Goal: Task Accomplishment & Management: Manage account settings

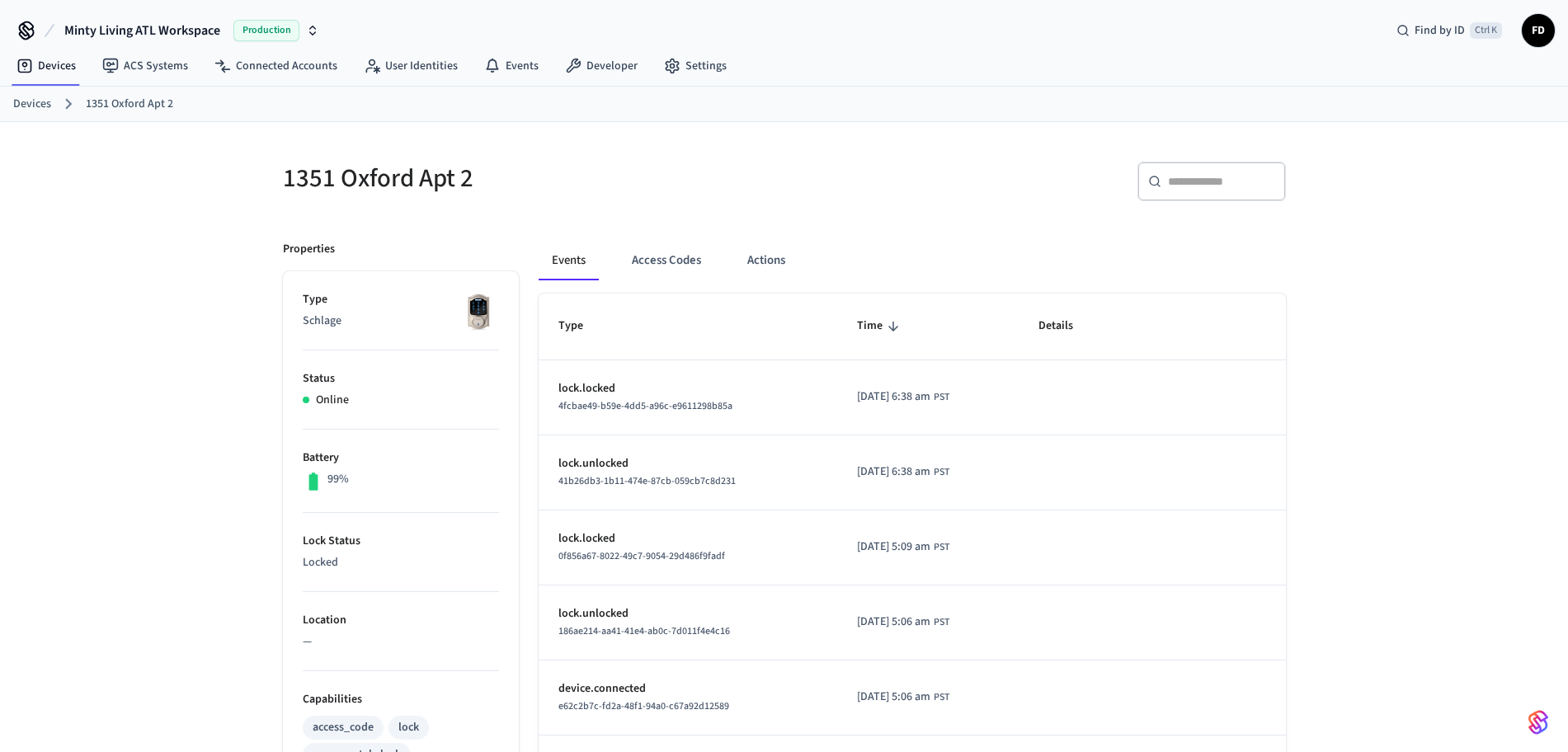
click at [49, 108] on link "Devices" at bounding box center [32, 104] width 38 height 17
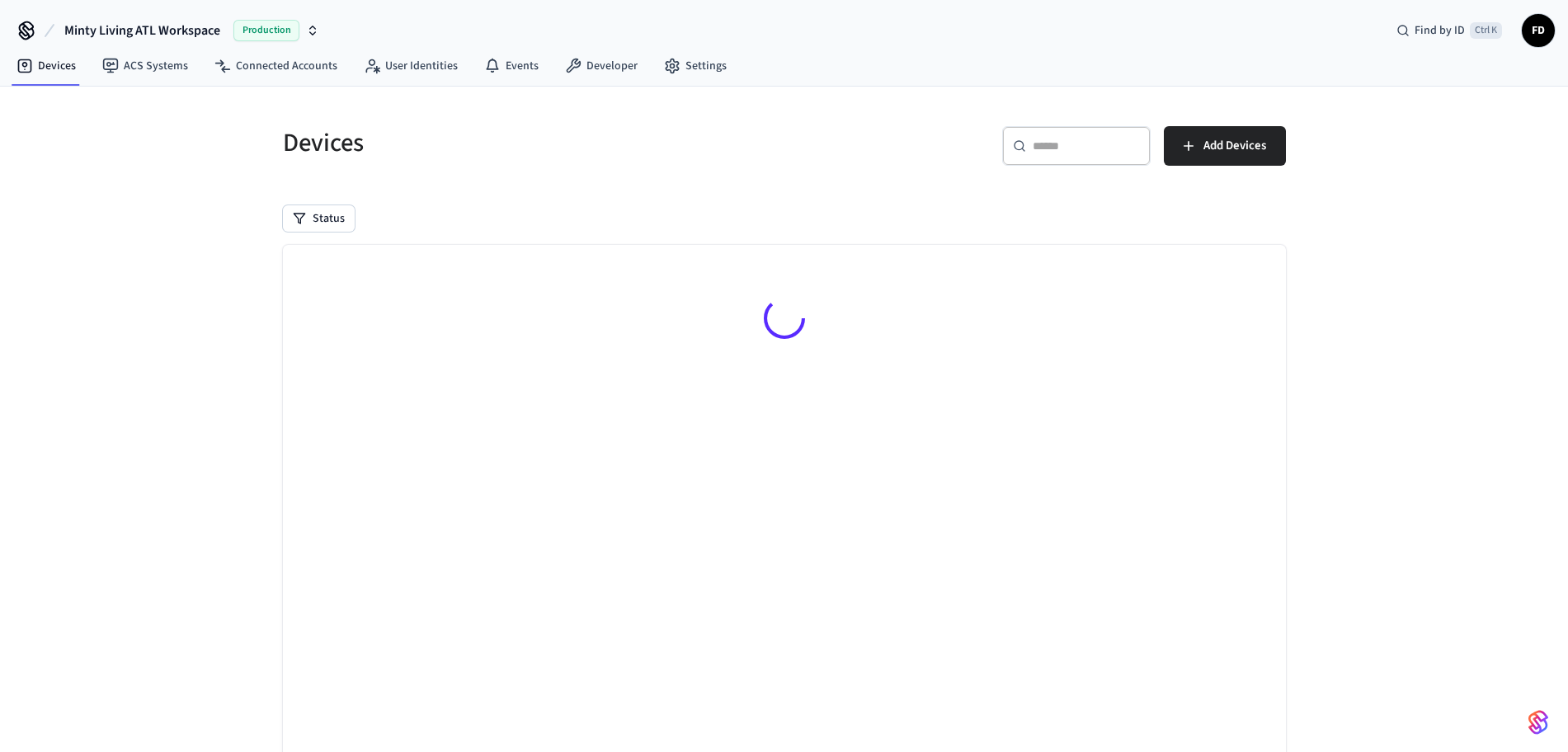
click at [49, 108] on div "Devices ​ ​ Add Devices Status Searching..." at bounding box center [784, 450] width 1568 height 727
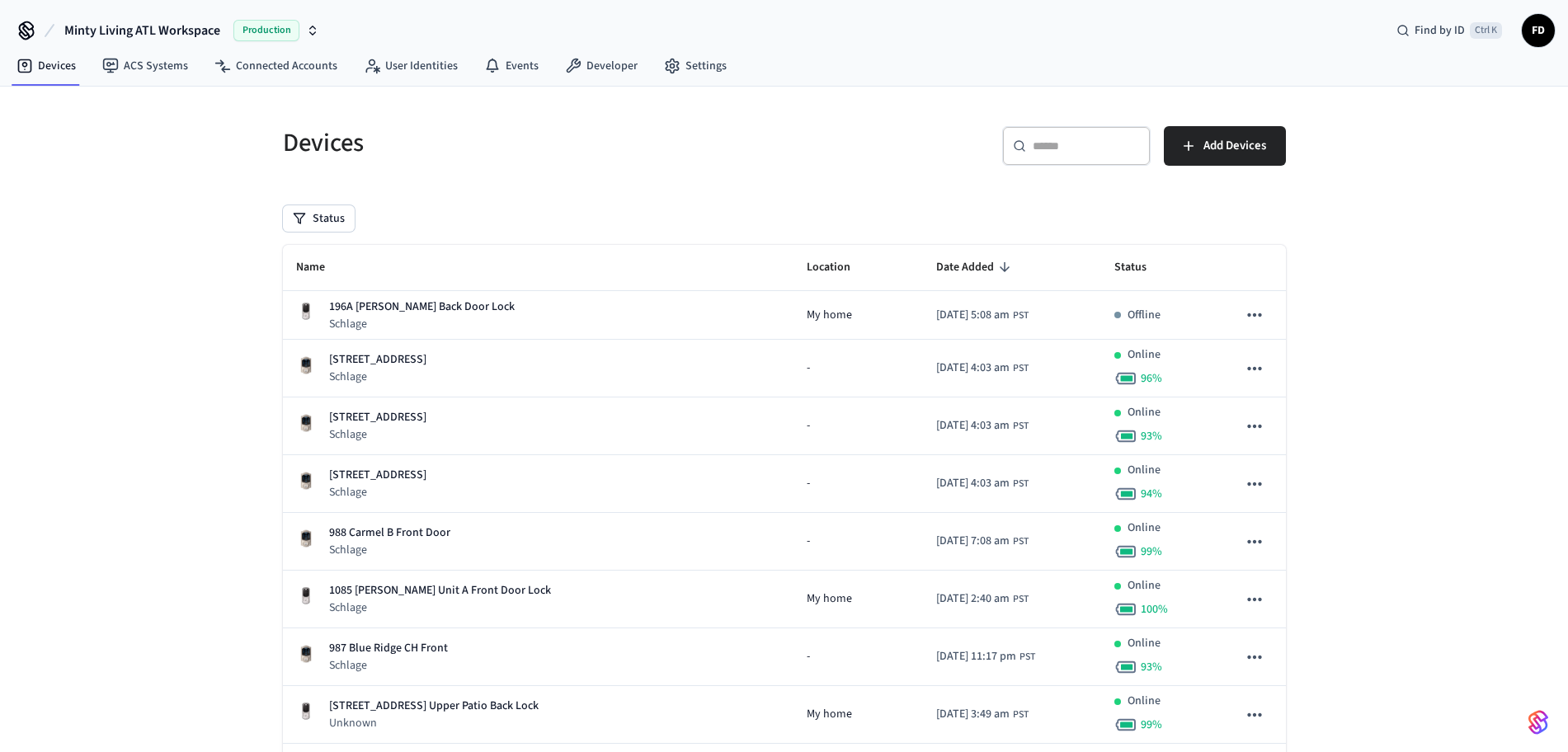
click at [1037, 149] on input "text" at bounding box center [1086, 146] width 107 height 16
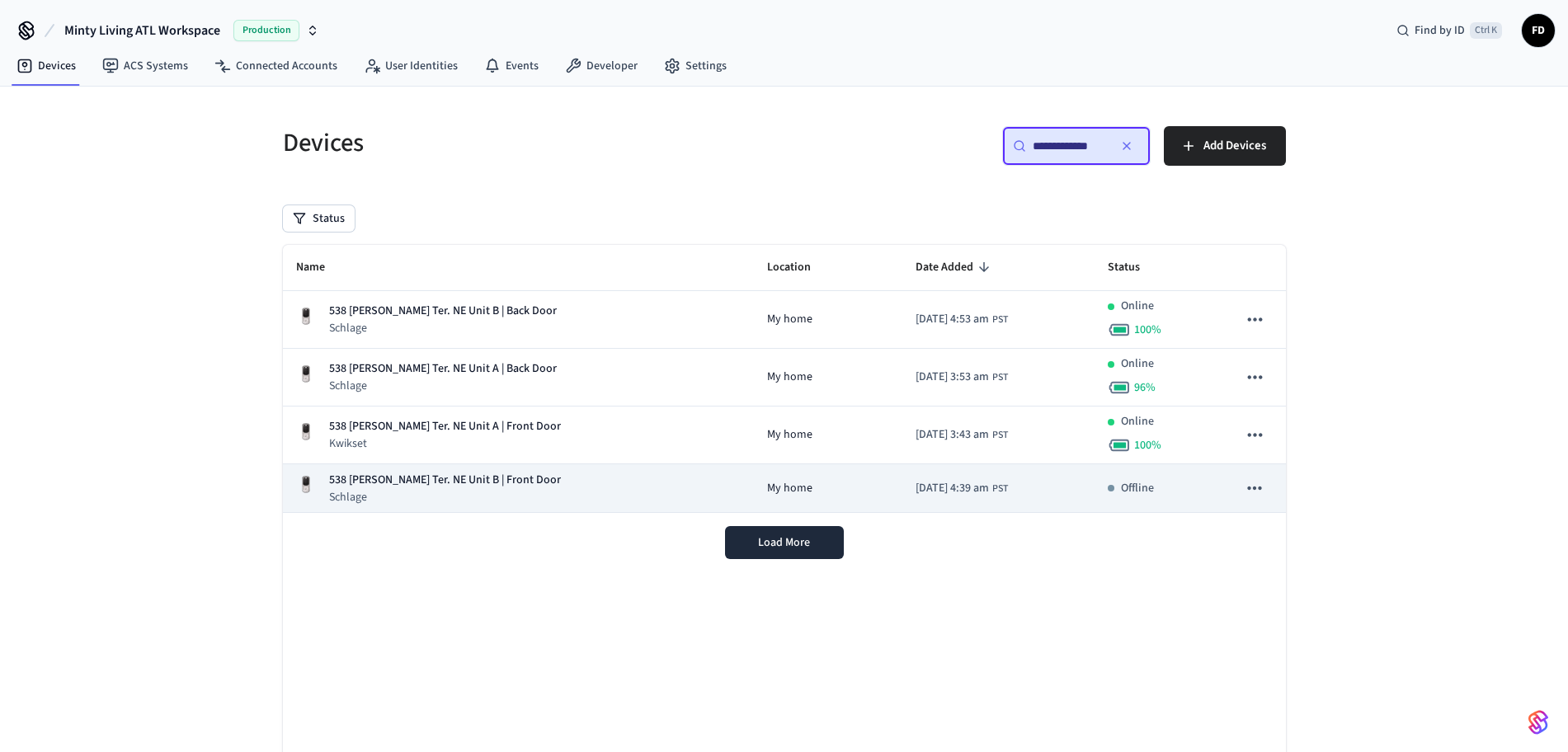
type input "**********"
click at [572, 482] on div "538 [PERSON_NAME] Ter. NE Unit B | Front Door Schlage" at bounding box center [519, 488] width 446 height 34
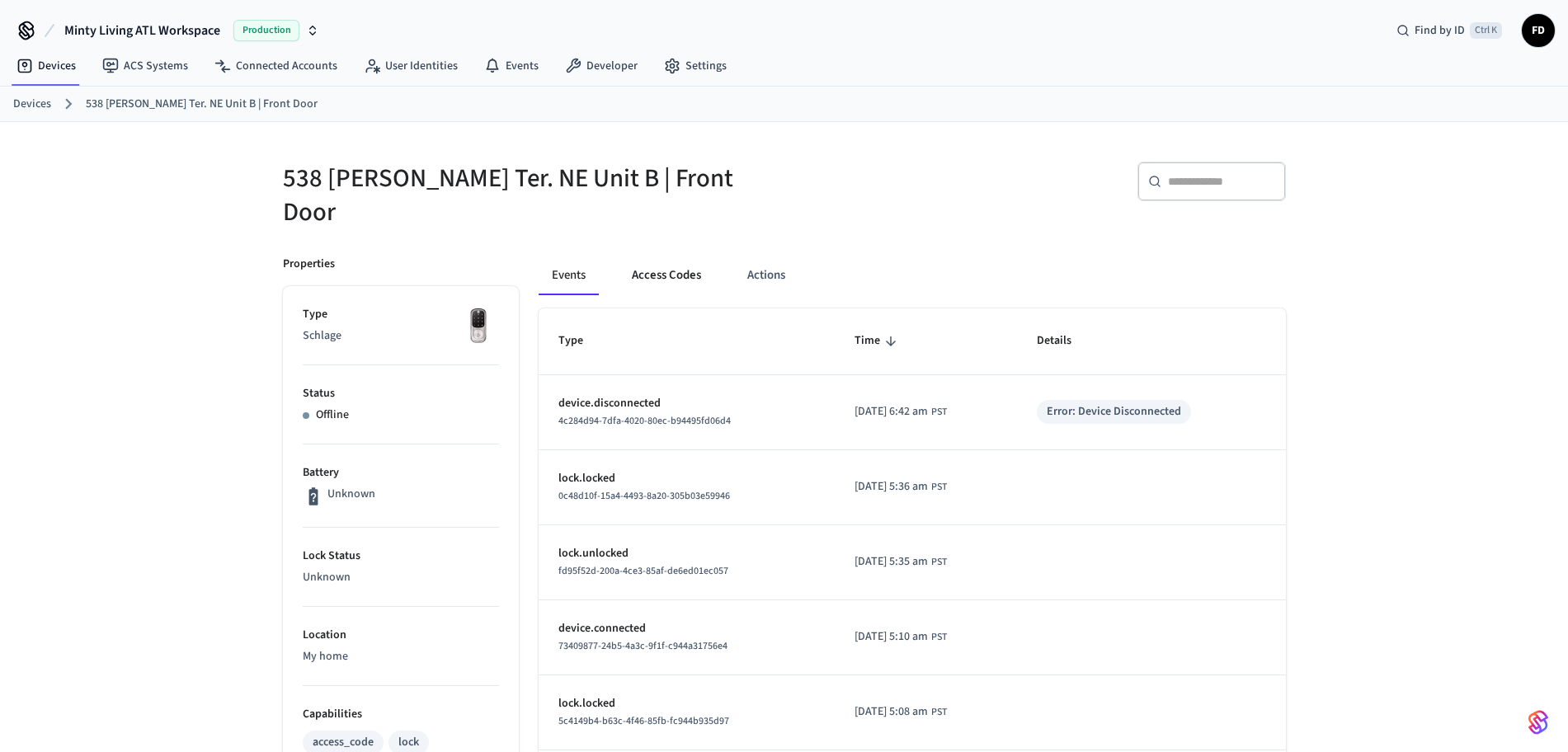
click at [684, 267] on button "Access Codes" at bounding box center [666, 275] width 96 height 39
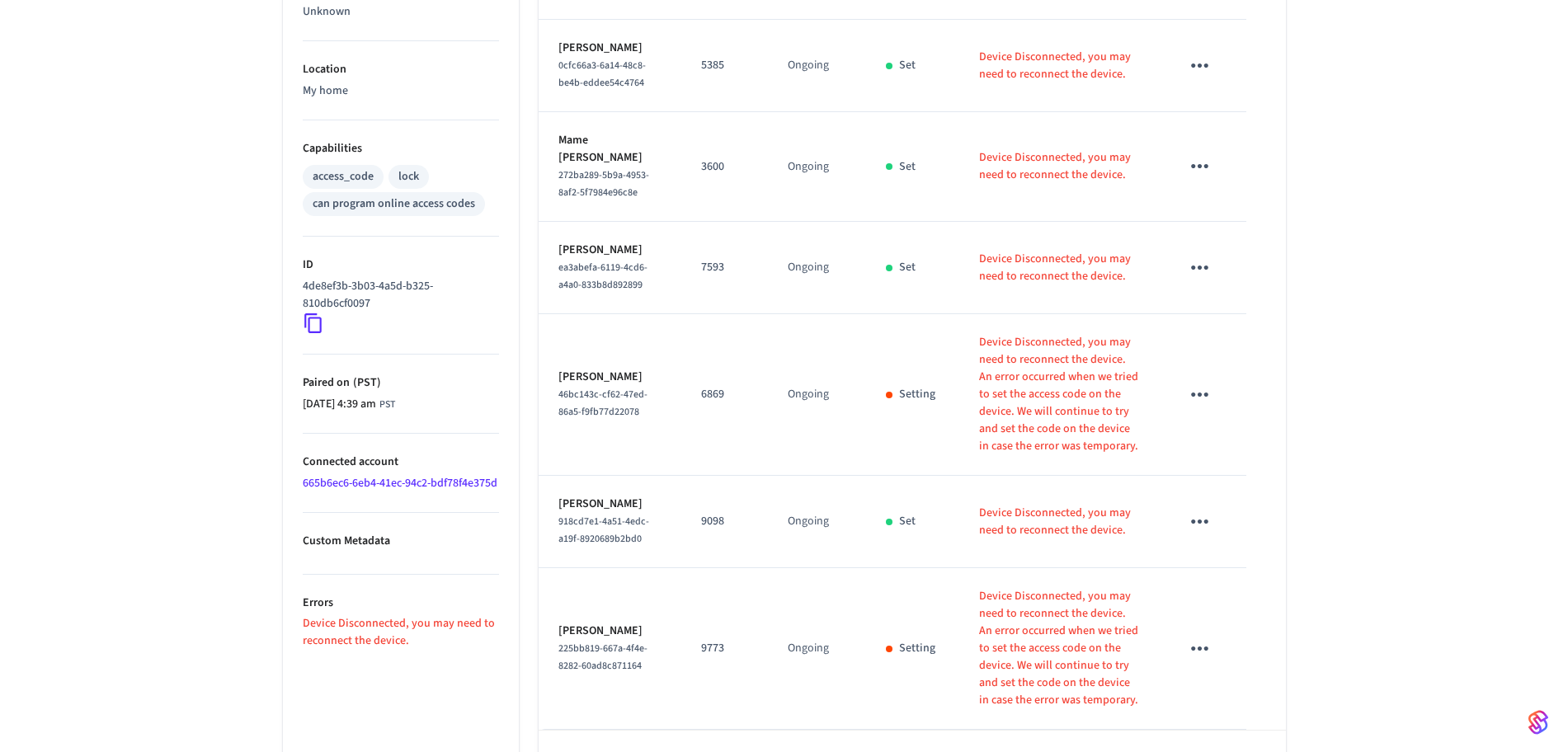
scroll to position [625, 0]
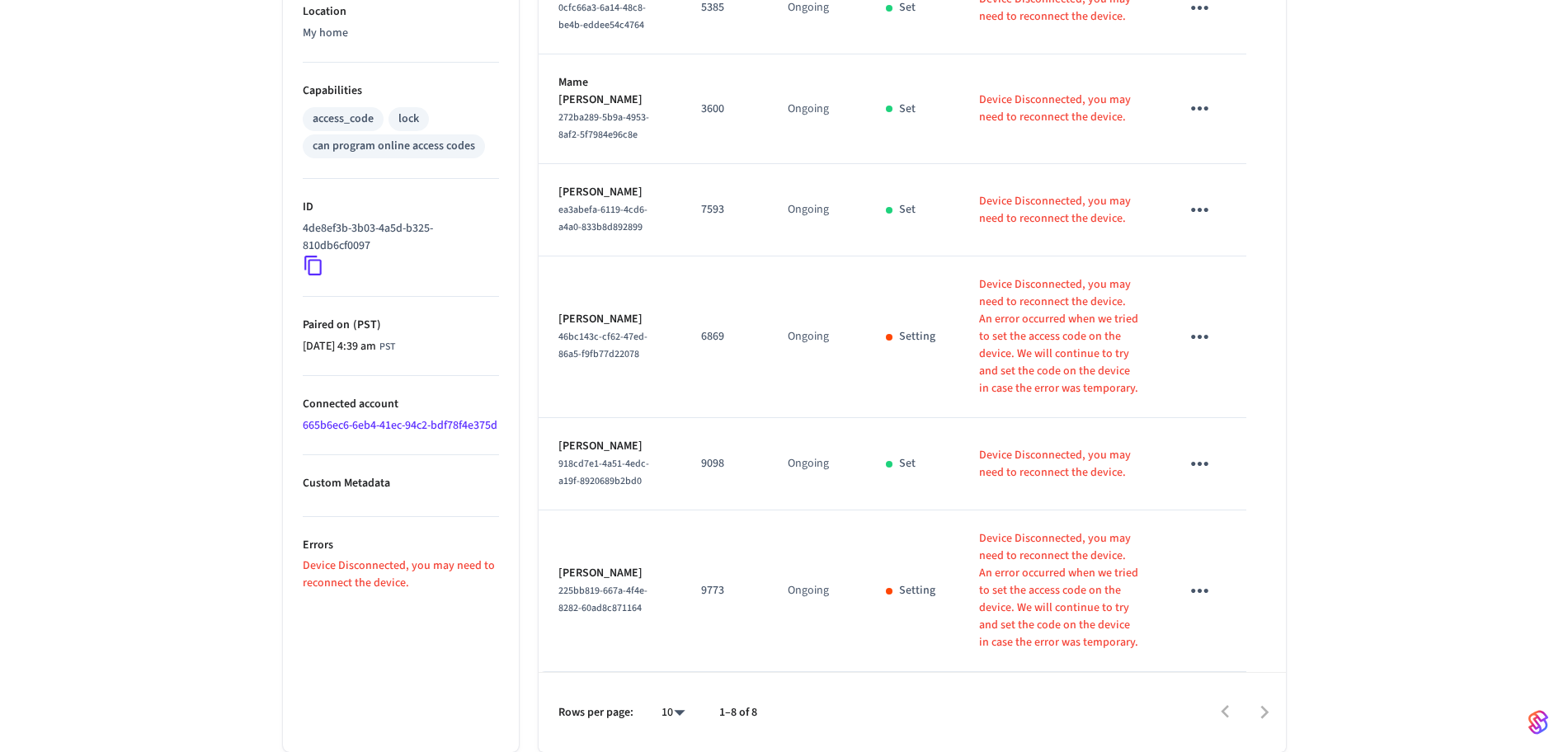
click at [1453, 482] on div "538 [PERSON_NAME] Ter. NE Unit B | Front Door ​ ​ Add Access Code Properties Ty…" at bounding box center [784, 125] width 1568 height 1253
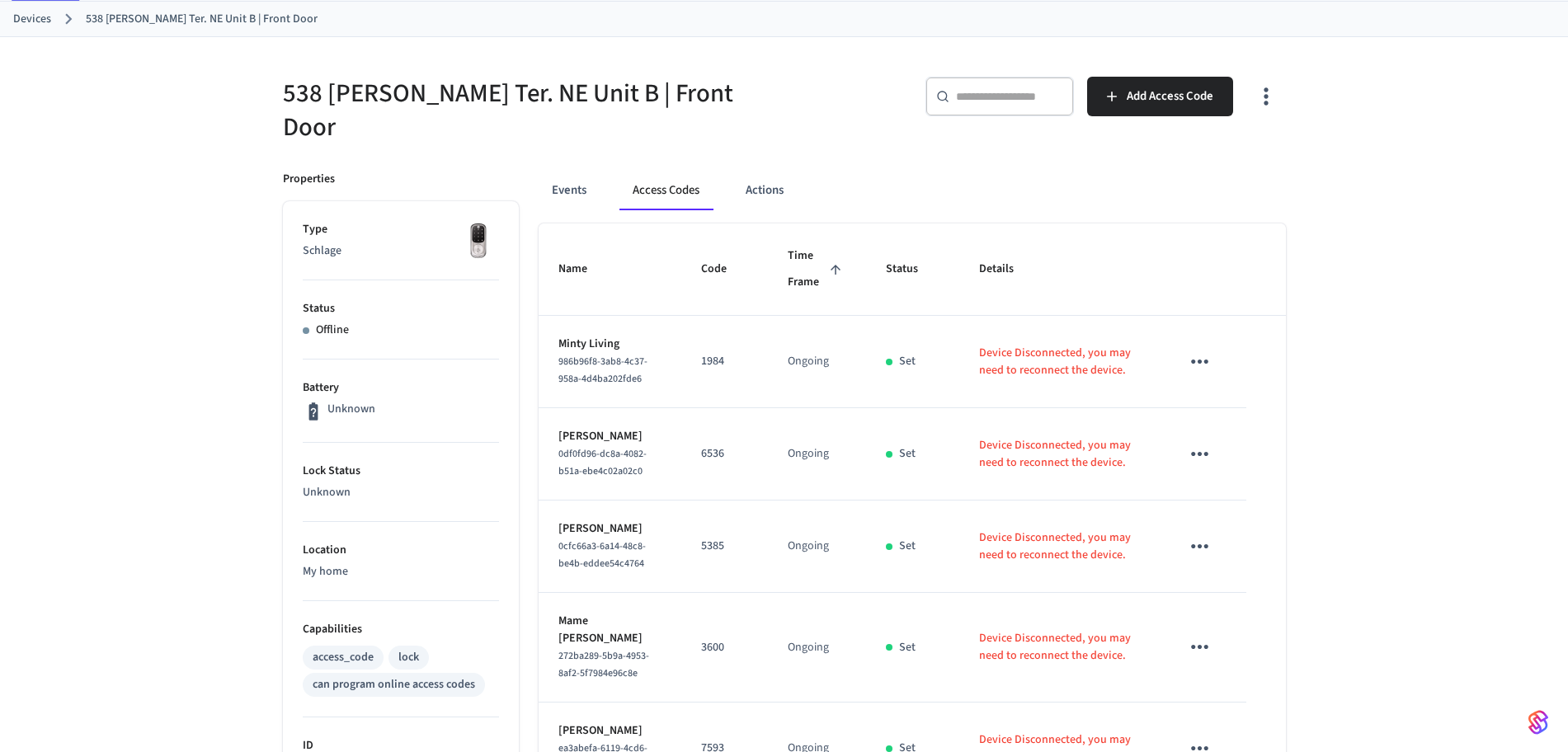
scroll to position [0, 0]
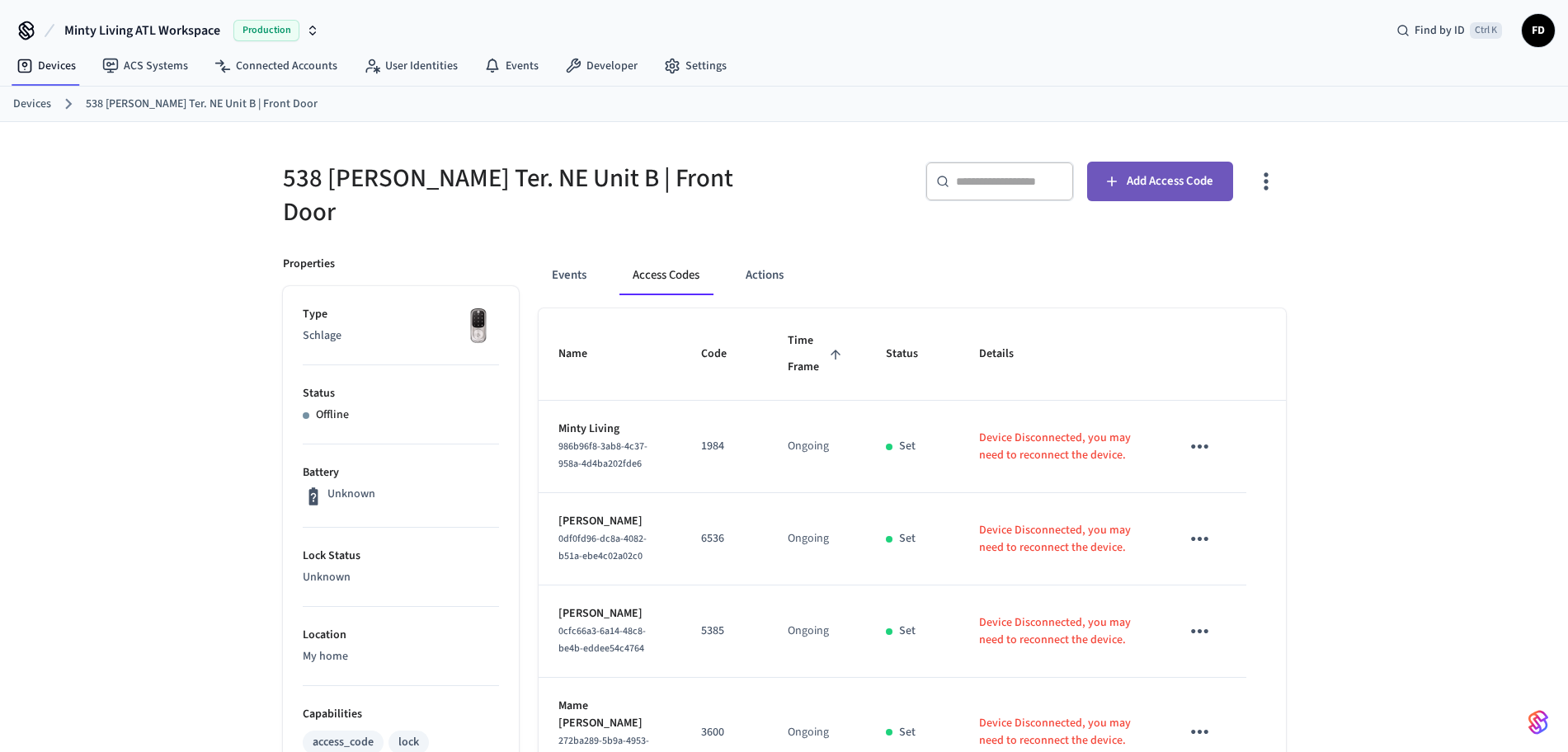
click at [1137, 181] on span "Add Access Code" at bounding box center [1170, 181] width 87 height 21
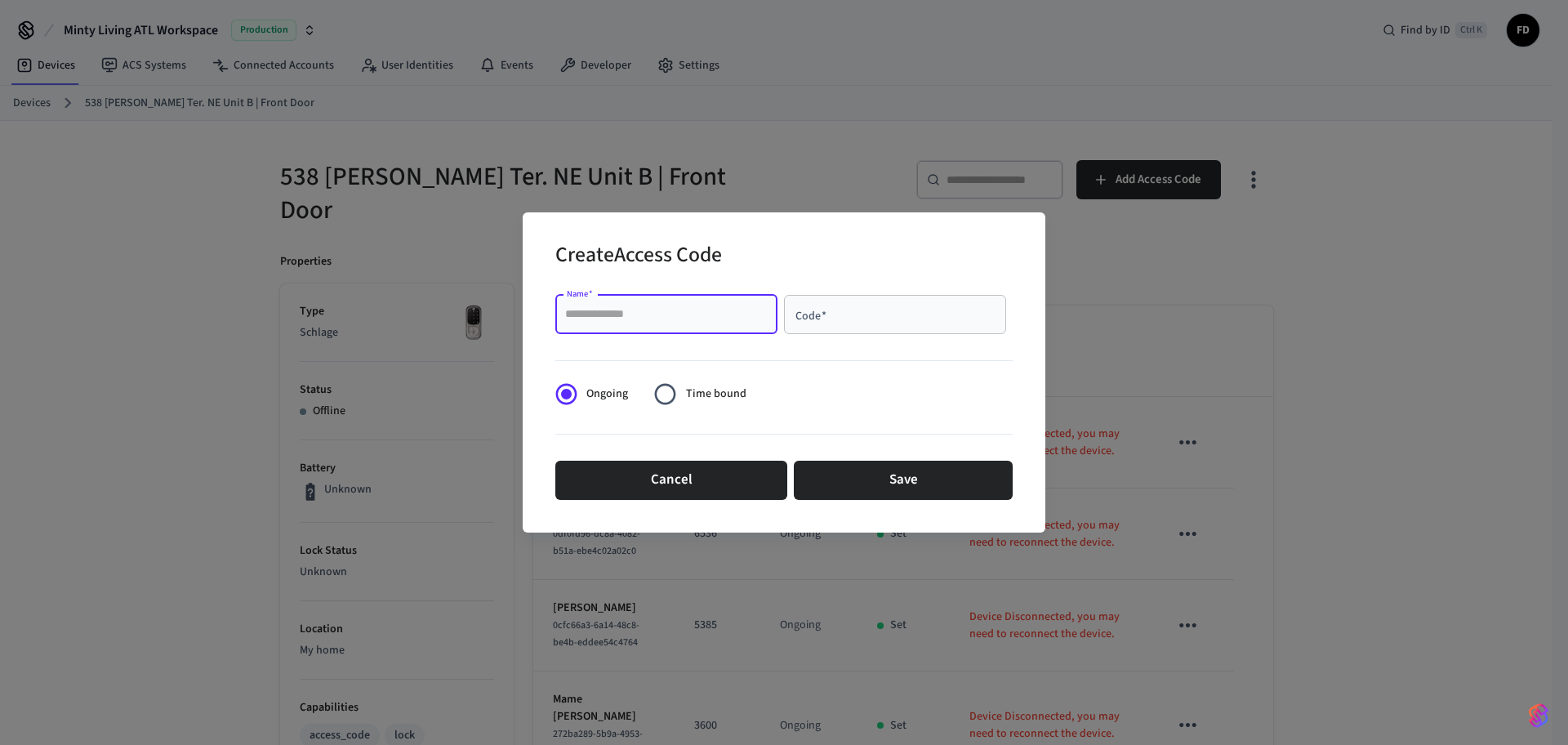
click at [767, 319] on input "Name   *" at bounding box center [666, 315] width 203 height 16
paste input "**********"
type input "**********"
click at [827, 315] on input "Code   *" at bounding box center [895, 315] width 203 height 16
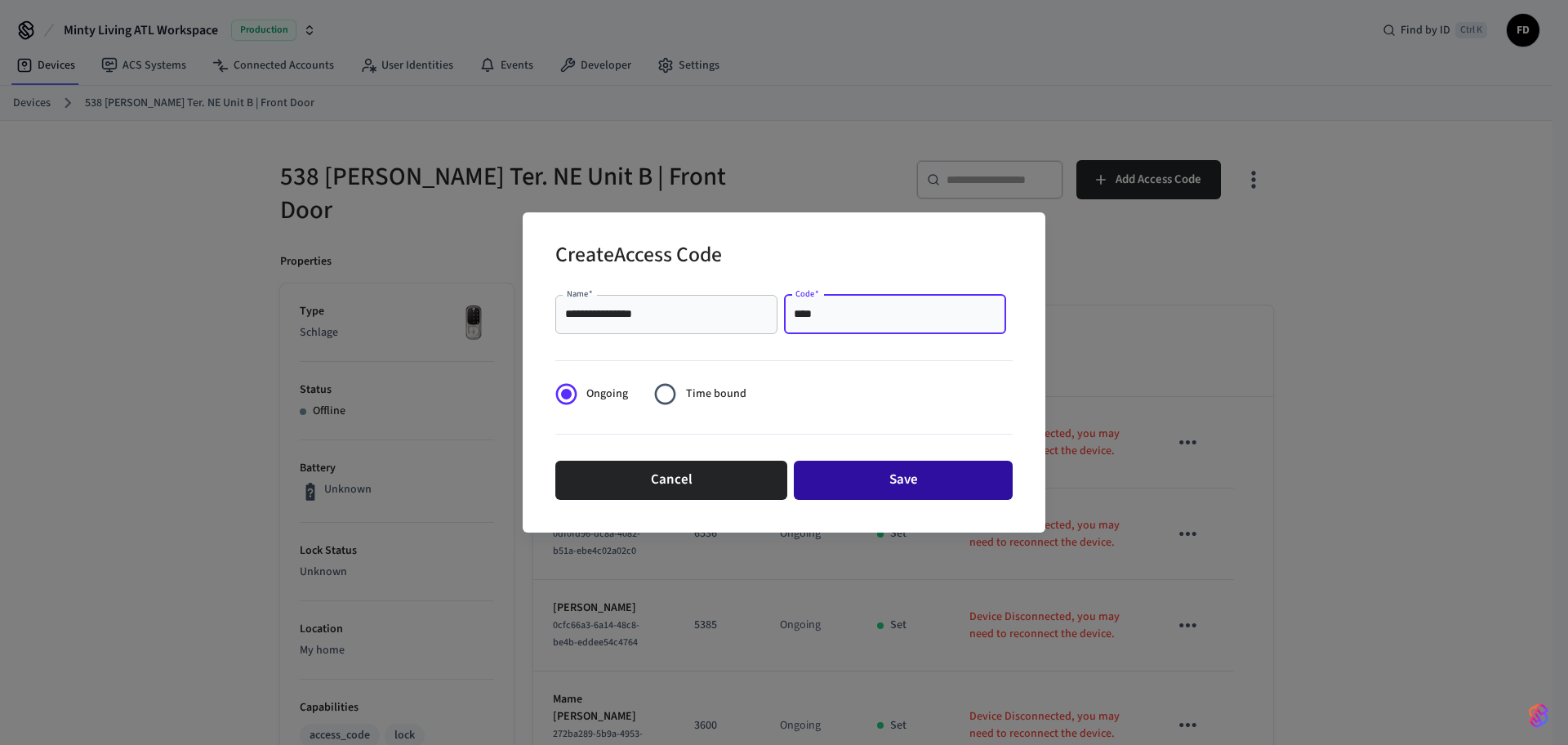
type input "****"
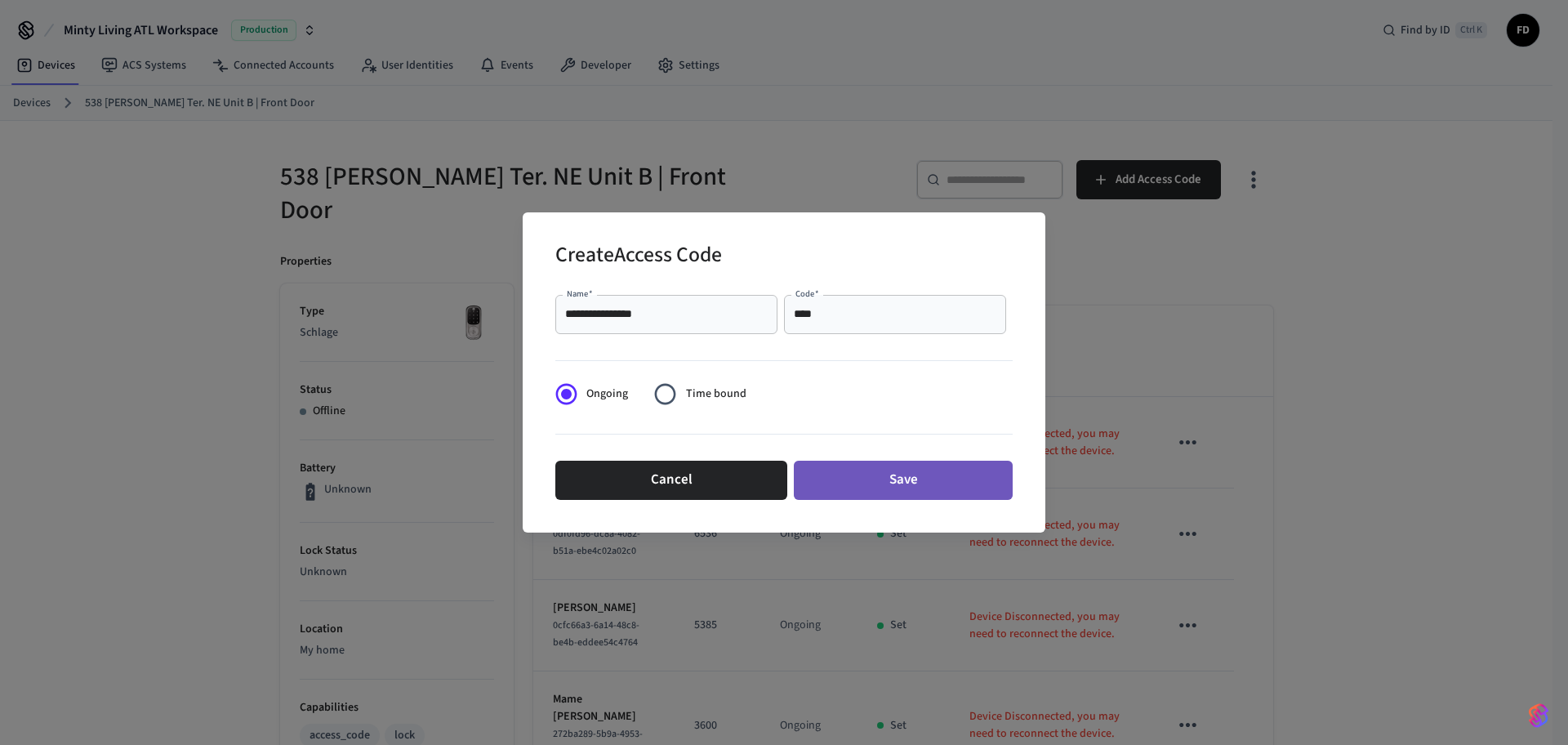
click at [912, 484] on button "Save" at bounding box center [903, 479] width 219 height 39
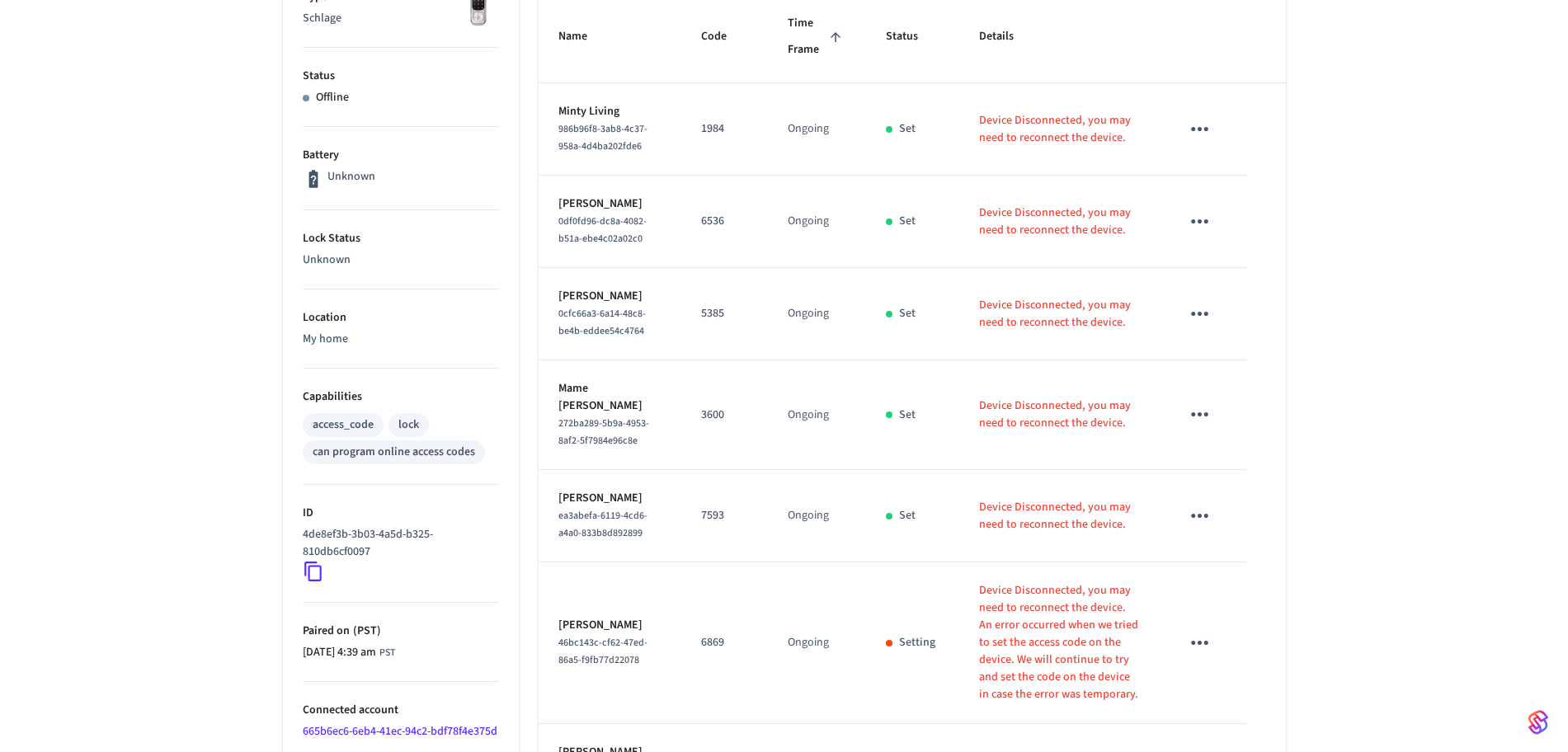
scroll to position [735, 0]
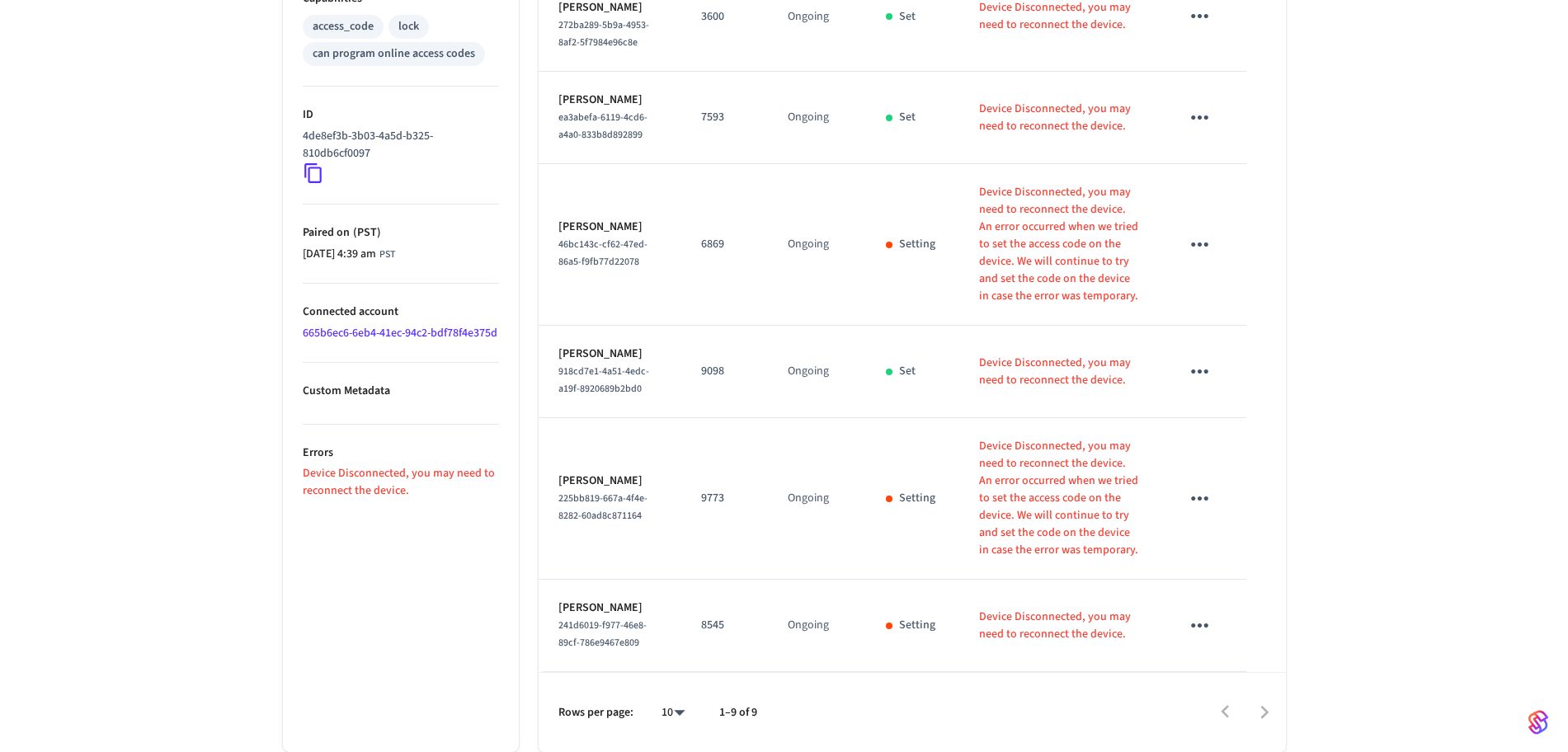
click at [1423, 620] on div "538 [PERSON_NAME] Ter. NE Unit B | Front Door ​ ​ Add Access Code Properties Ty…" at bounding box center [784, 79] width 1568 height 1345
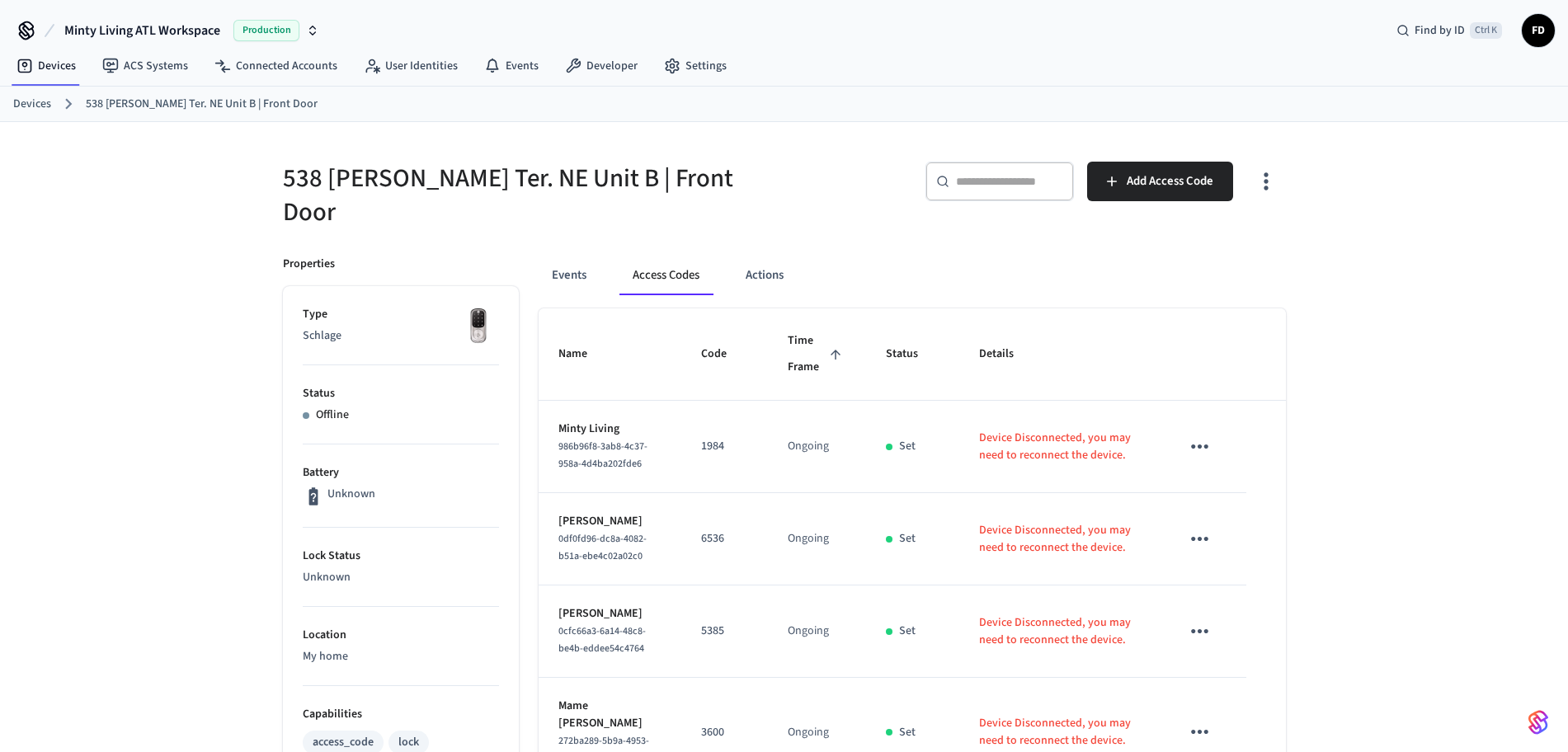
click at [25, 106] on link "Devices" at bounding box center [32, 104] width 38 height 17
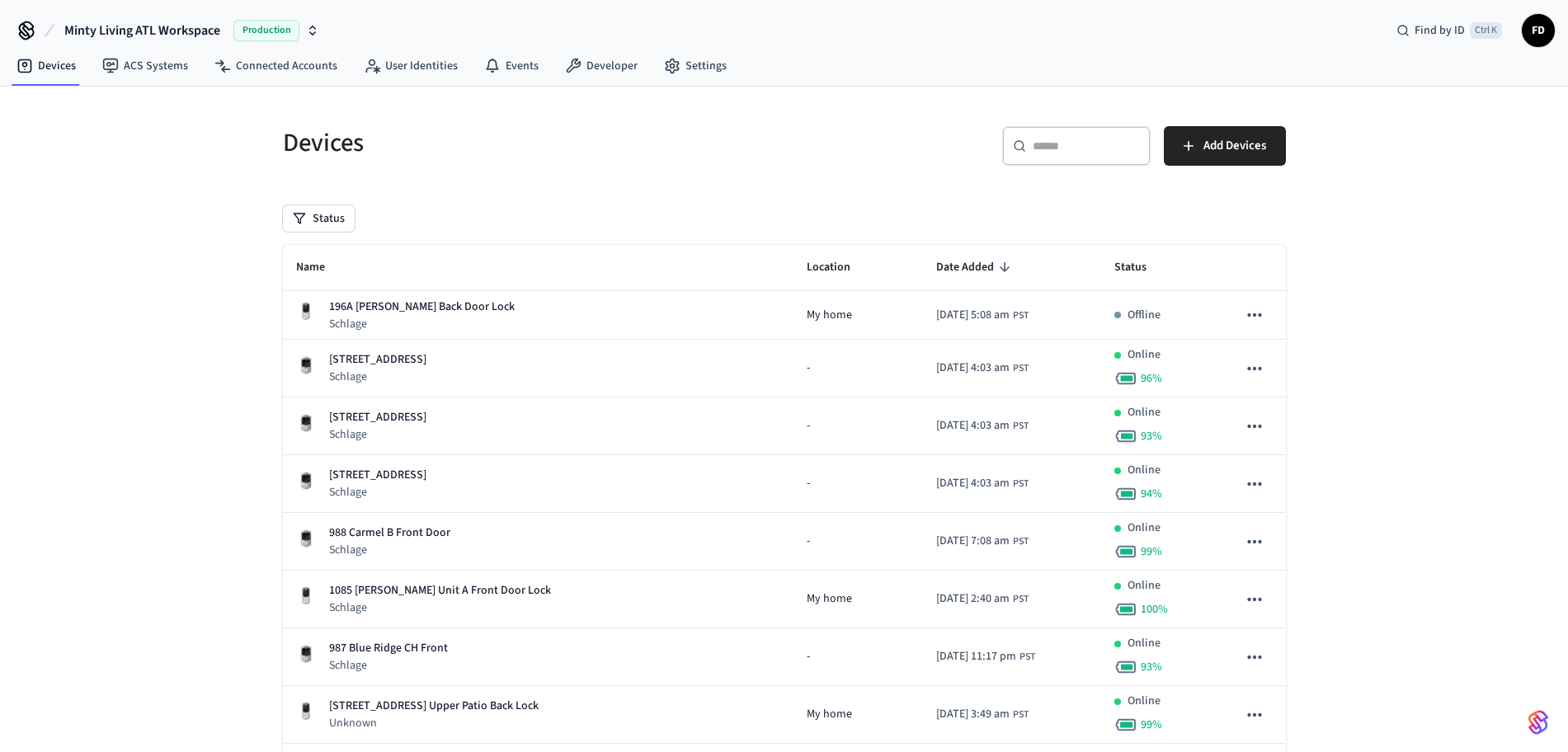
click at [1068, 130] on div "​ ​" at bounding box center [1076, 145] width 149 height 39
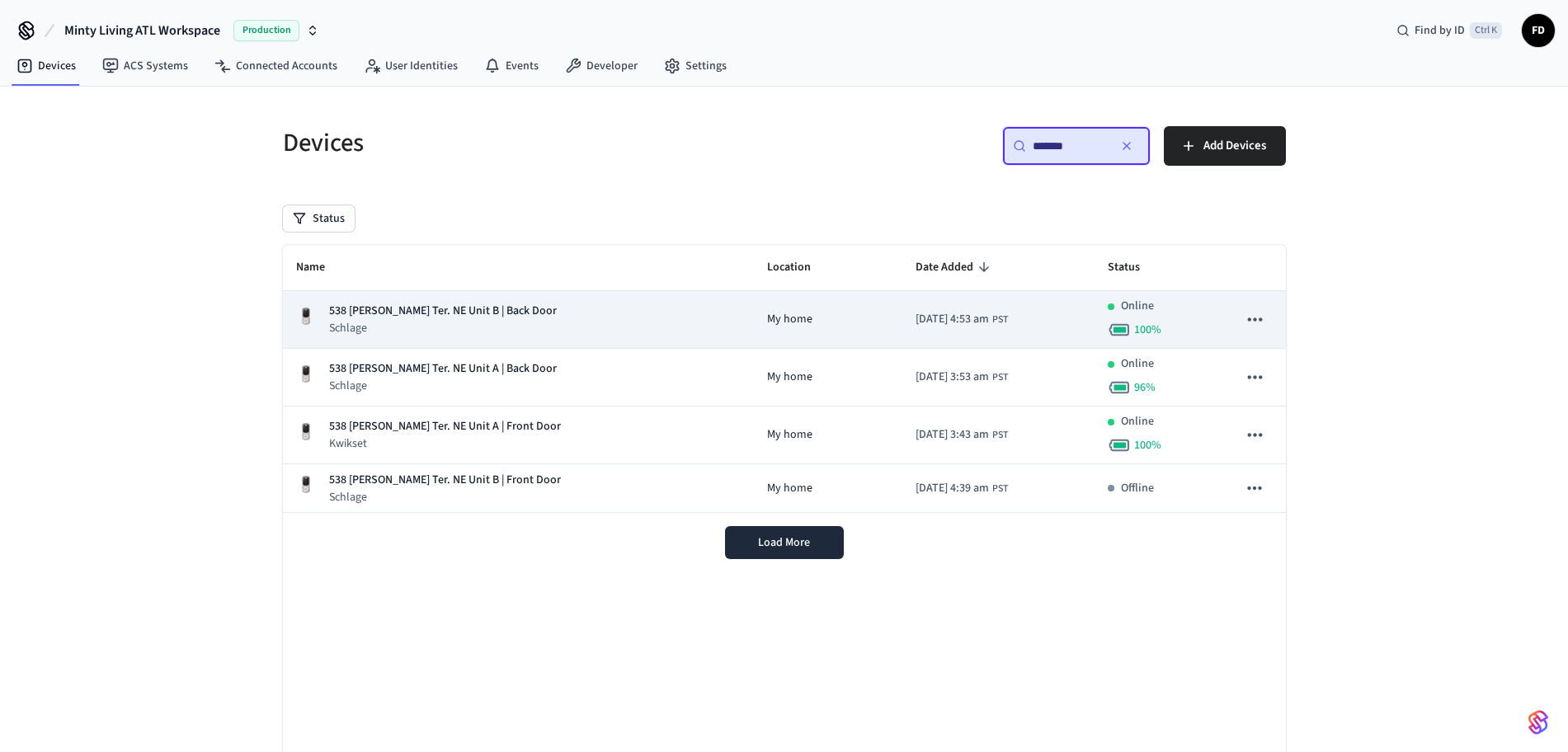
type input "*******"
click at [674, 329] on td "538 [PERSON_NAME] Ter. NE Unit B | Back Door Schlage" at bounding box center [519, 319] width 472 height 57
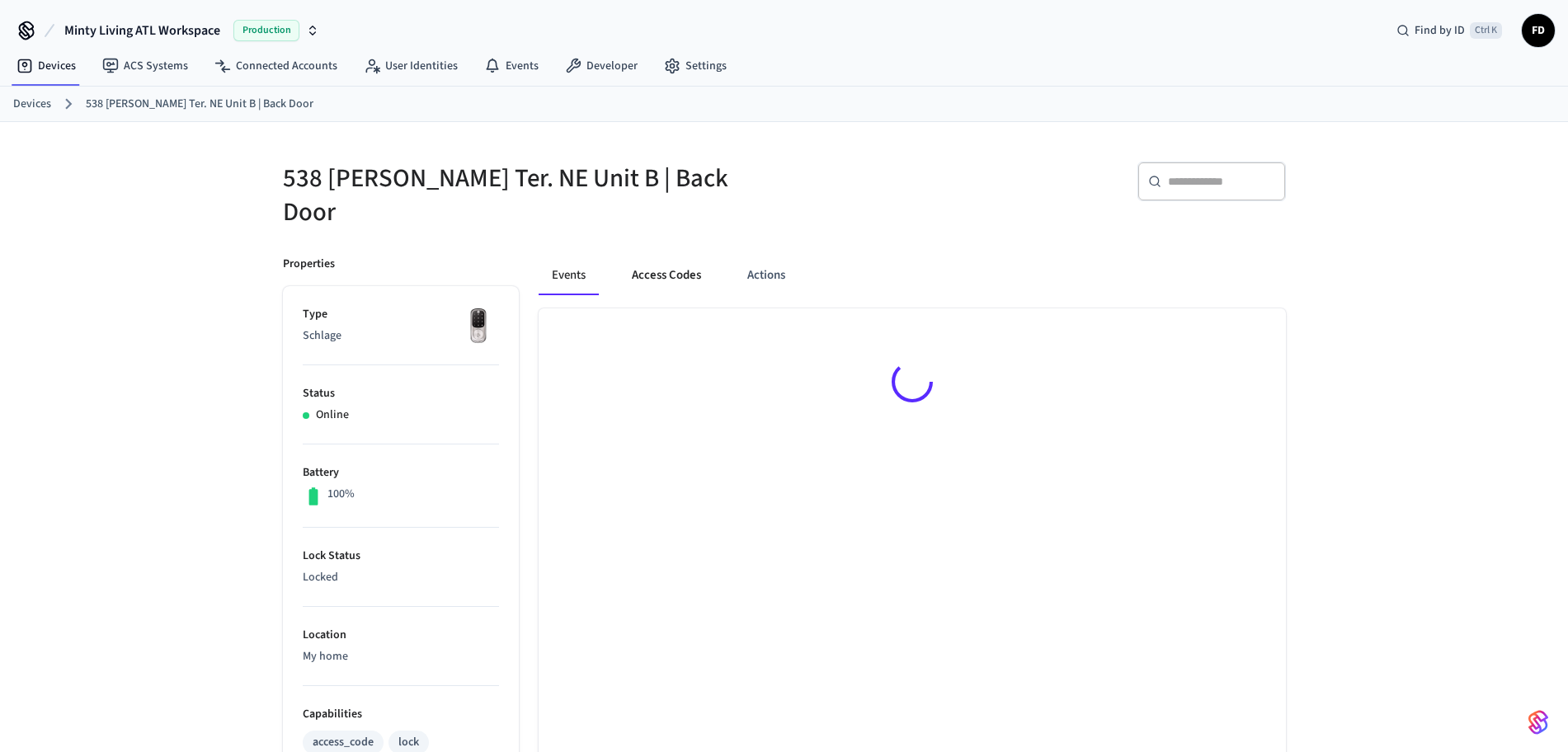
click at [670, 256] on button "Access Codes" at bounding box center [666, 275] width 96 height 39
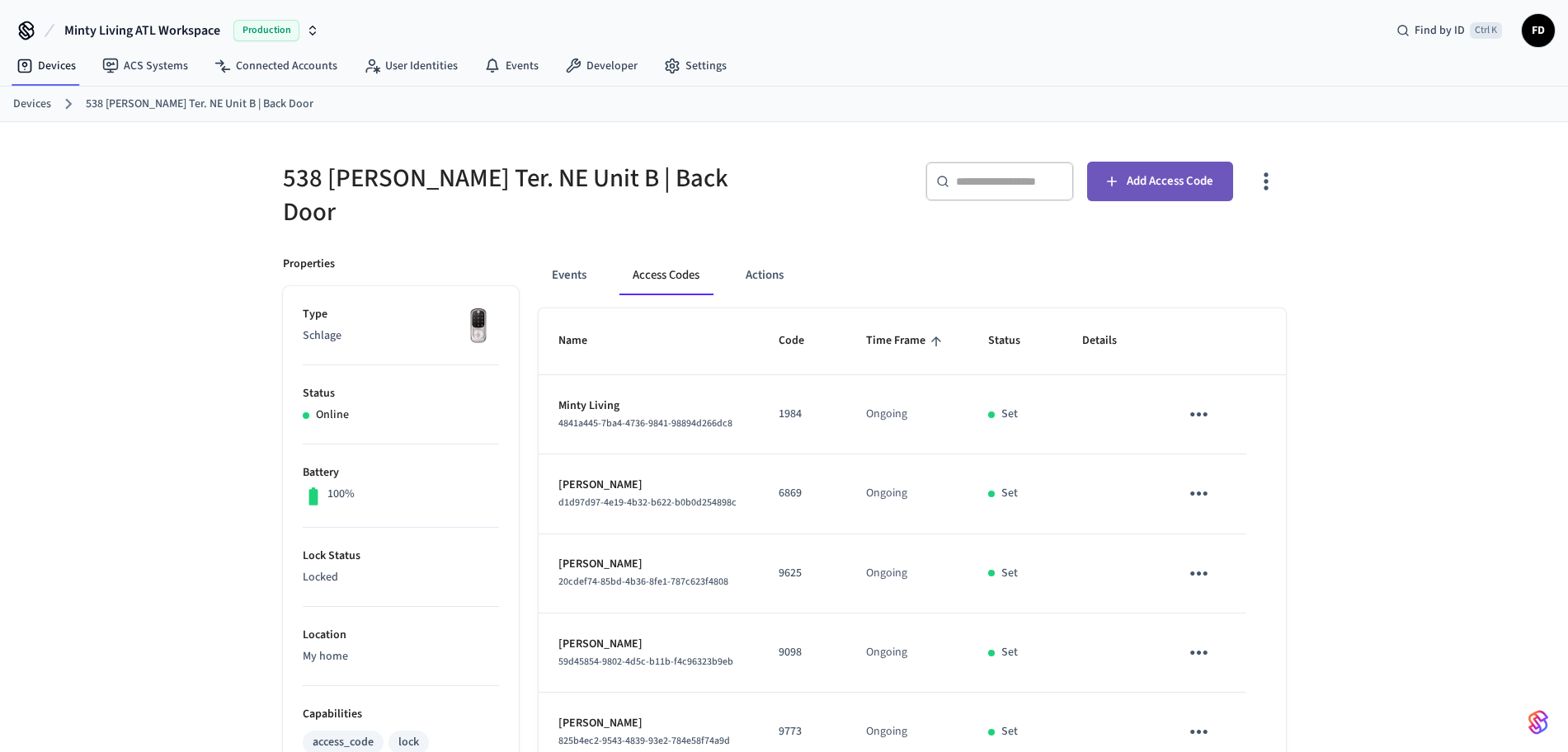
click at [1144, 180] on span "Add Access Code" at bounding box center [1170, 181] width 87 height 21
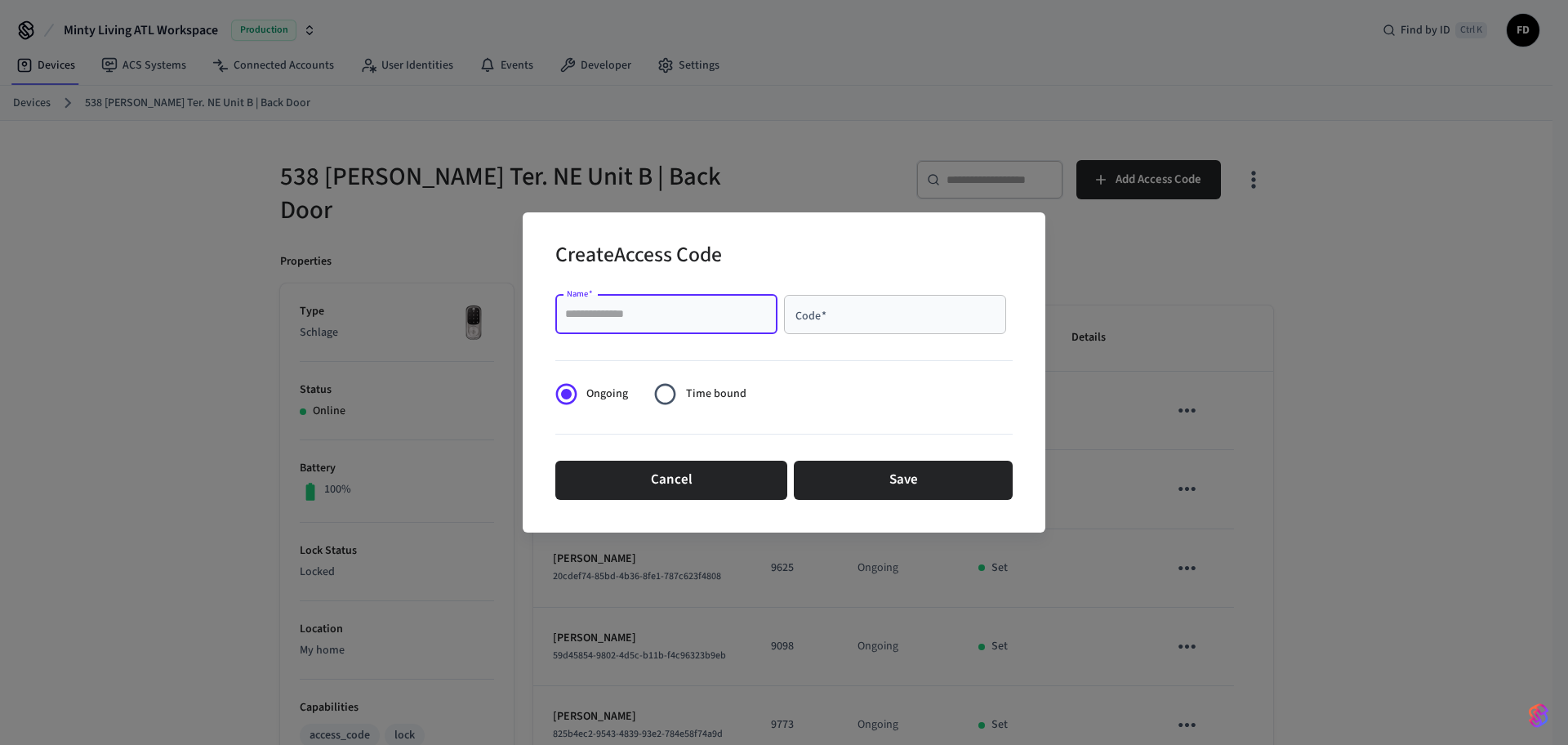
click at [677, 307] on input "Name   *" at bounding box center [666, 315] width 203 height 16
paste input "**********"
type input "**********"
click at [839, 295] on div "Code   *" at bounding box center [895, 314] width 222 height 39
type input "*"
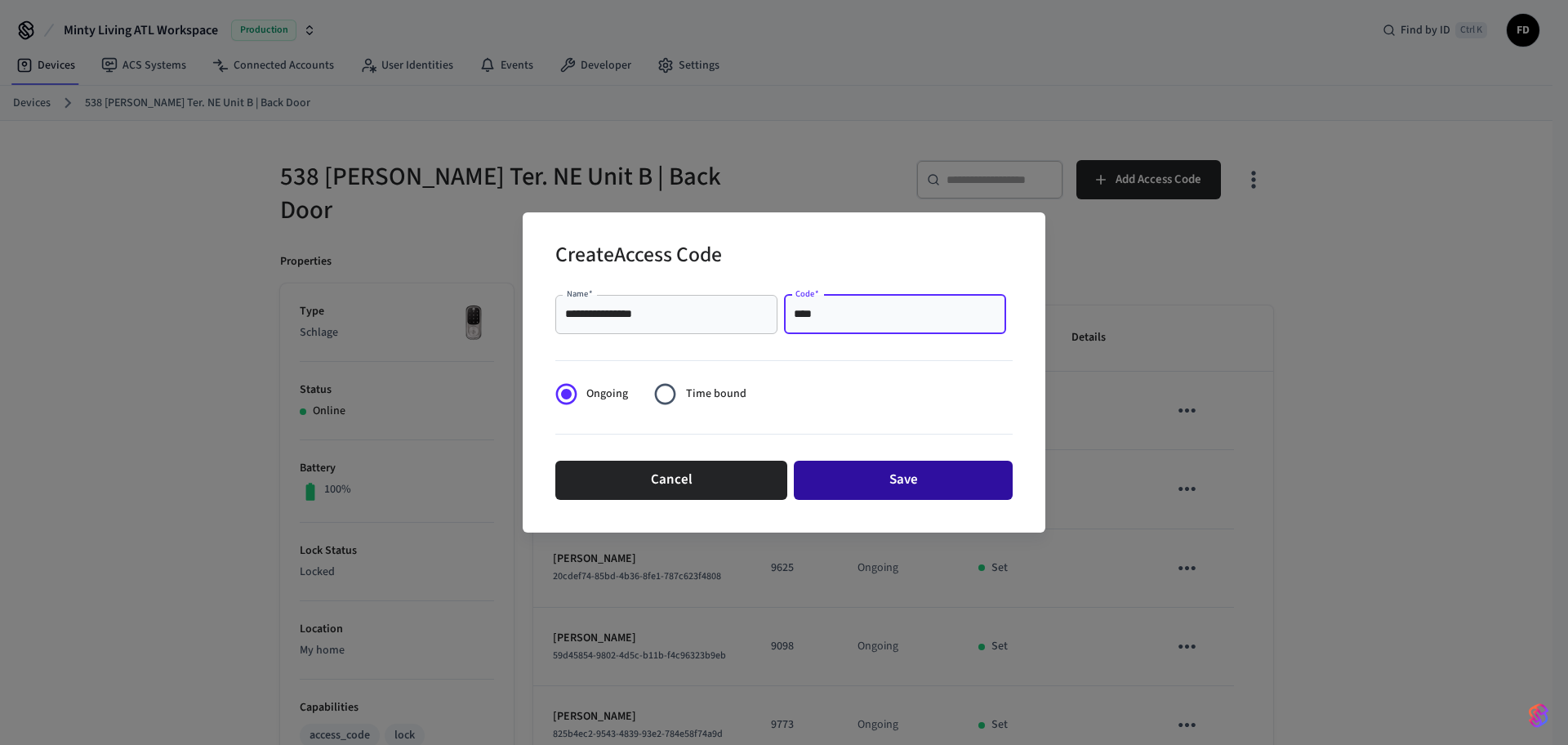
type input "****"
click at [874, 480] on button "Save" at bounding box center [903, 479] width 219 height 39
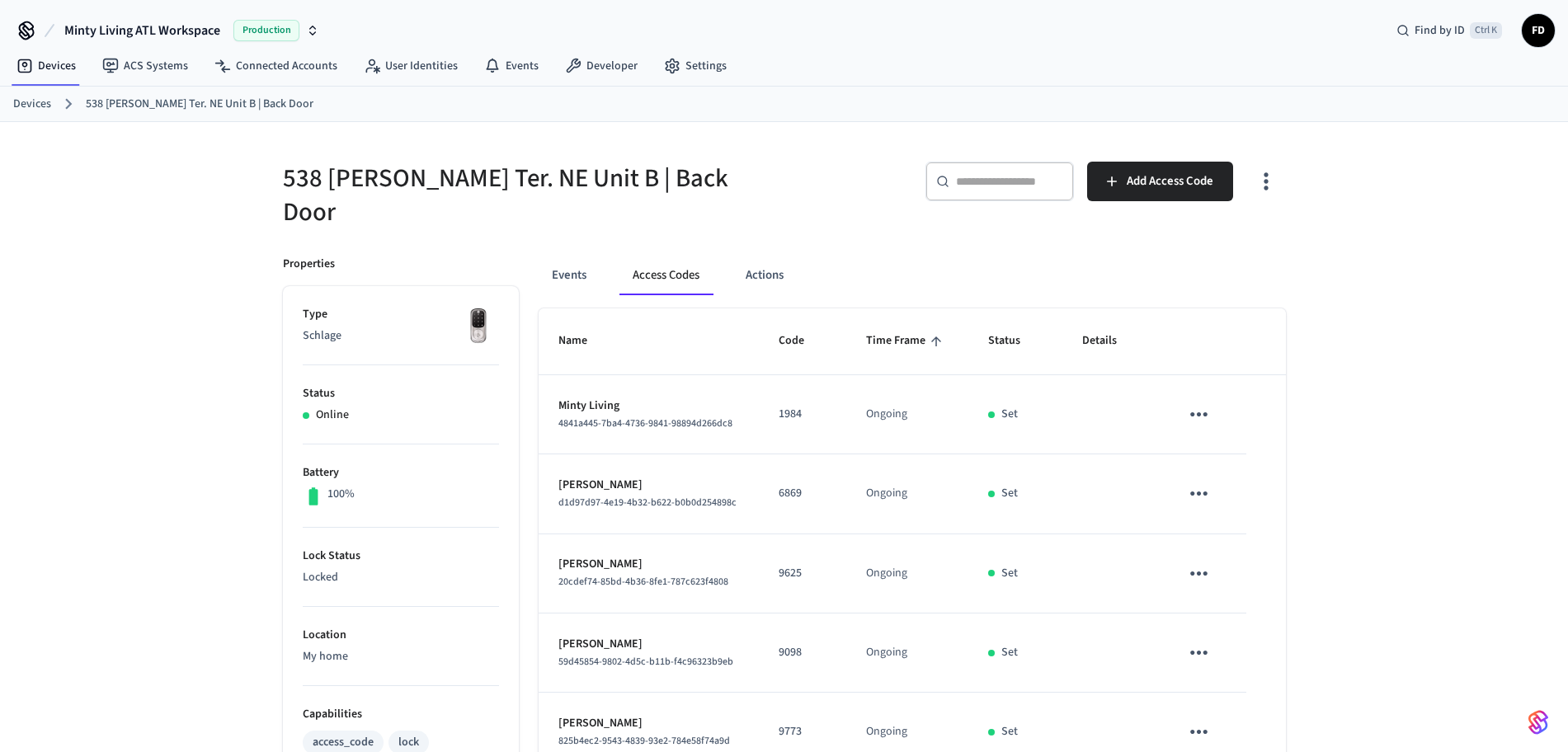
click at [24, 104] on link "Devices" at bounding box center [32, 104] width 38 height 17
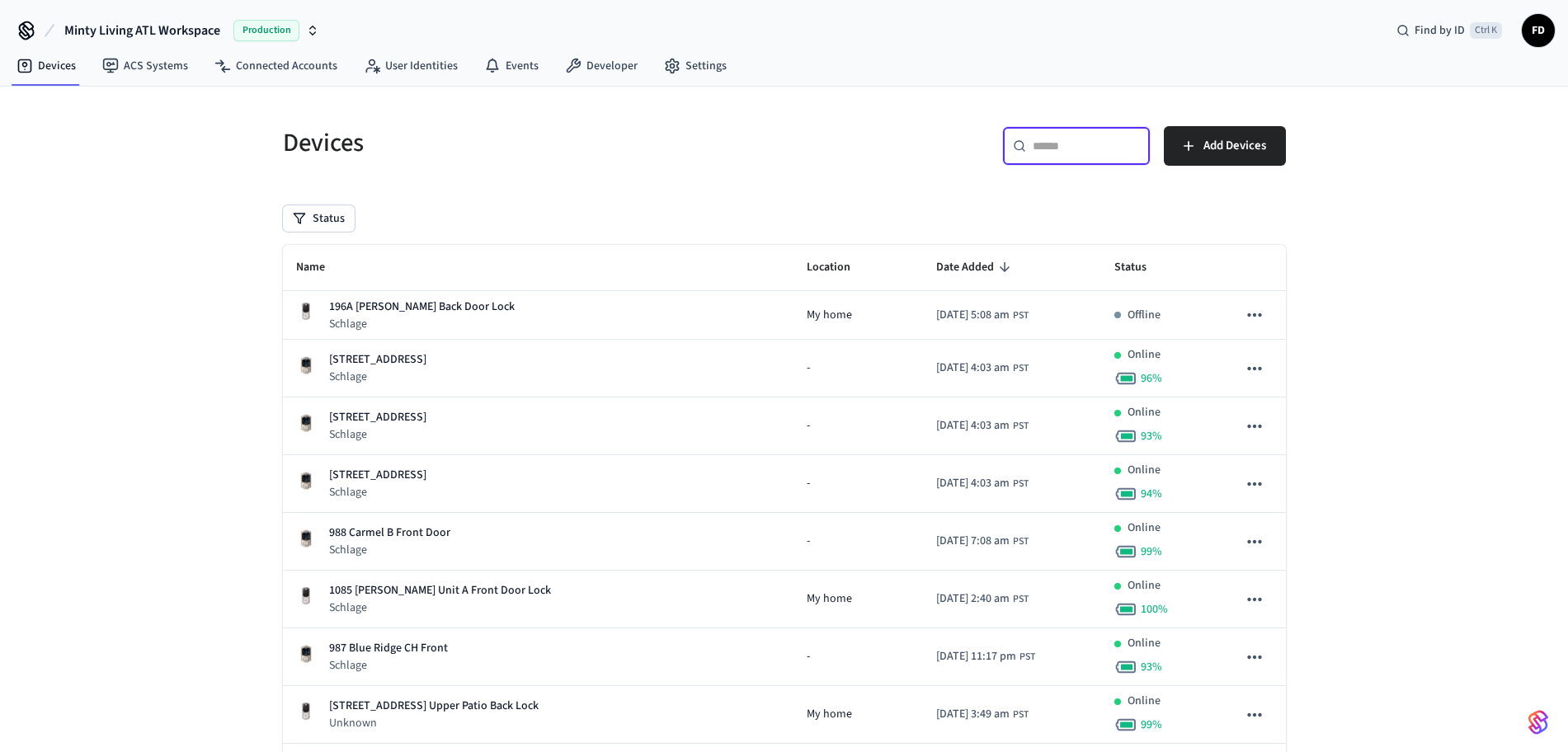
click at [1057, 146] on input "text" at bounding box center [1086, 146] width 107 height 16
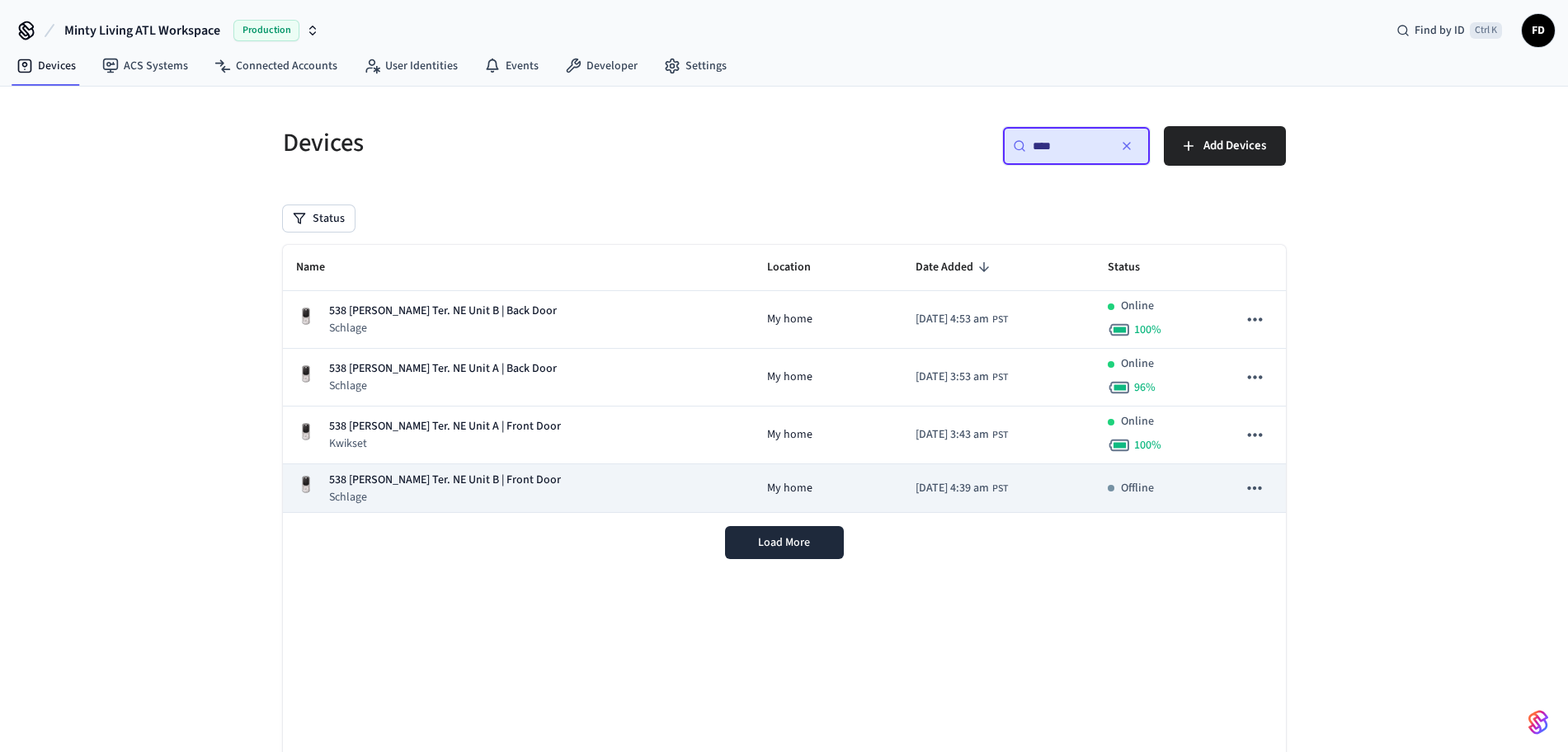
type input "***"
click at [594, 495] on div "538 [PERSON_NAME] Ter. NE Unit B | Front Door Schlage" at bounding box center [519, 488] width 446 height 34
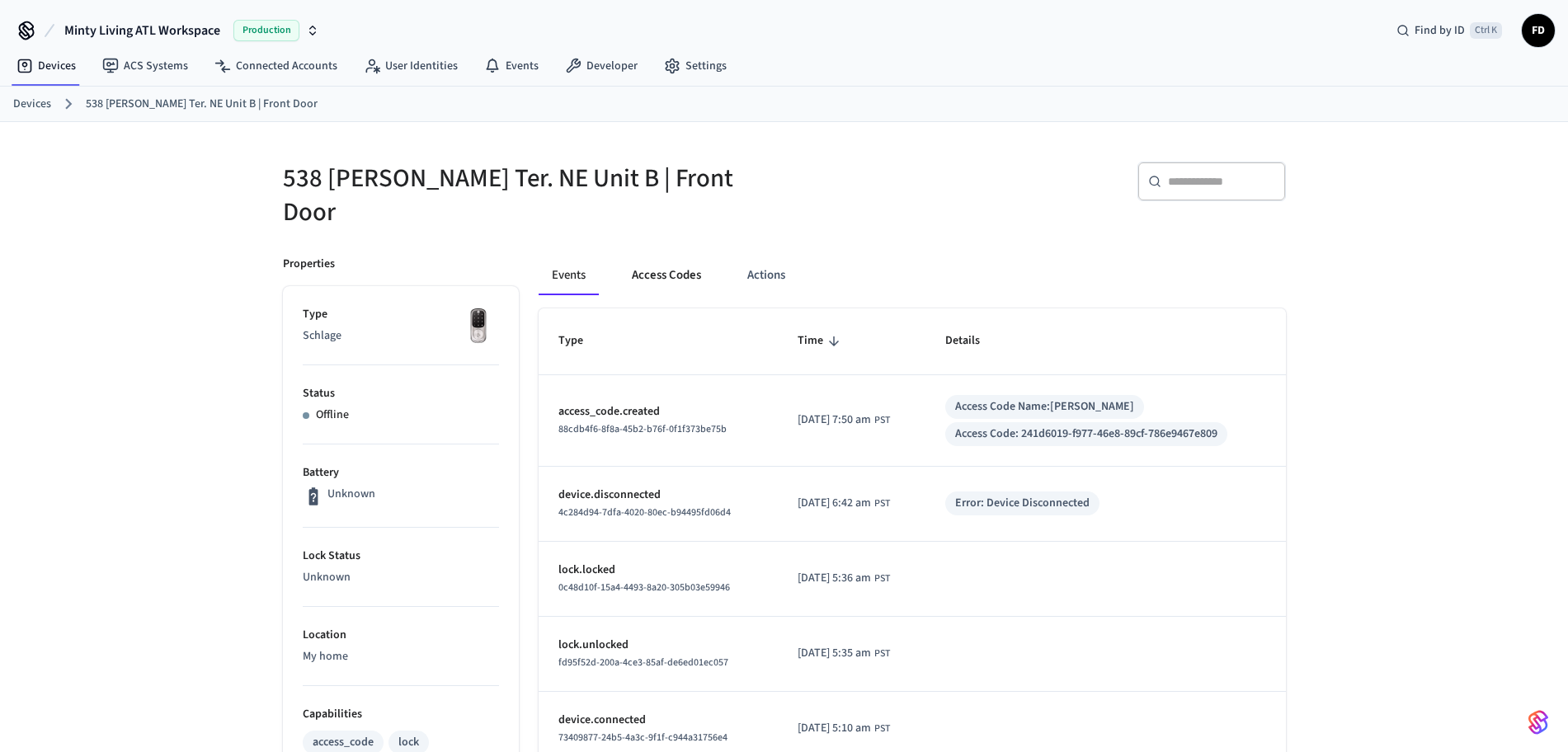
click at [653, 267] on button "Access Codes" at bounding box center [666, 275] width 96 height 39
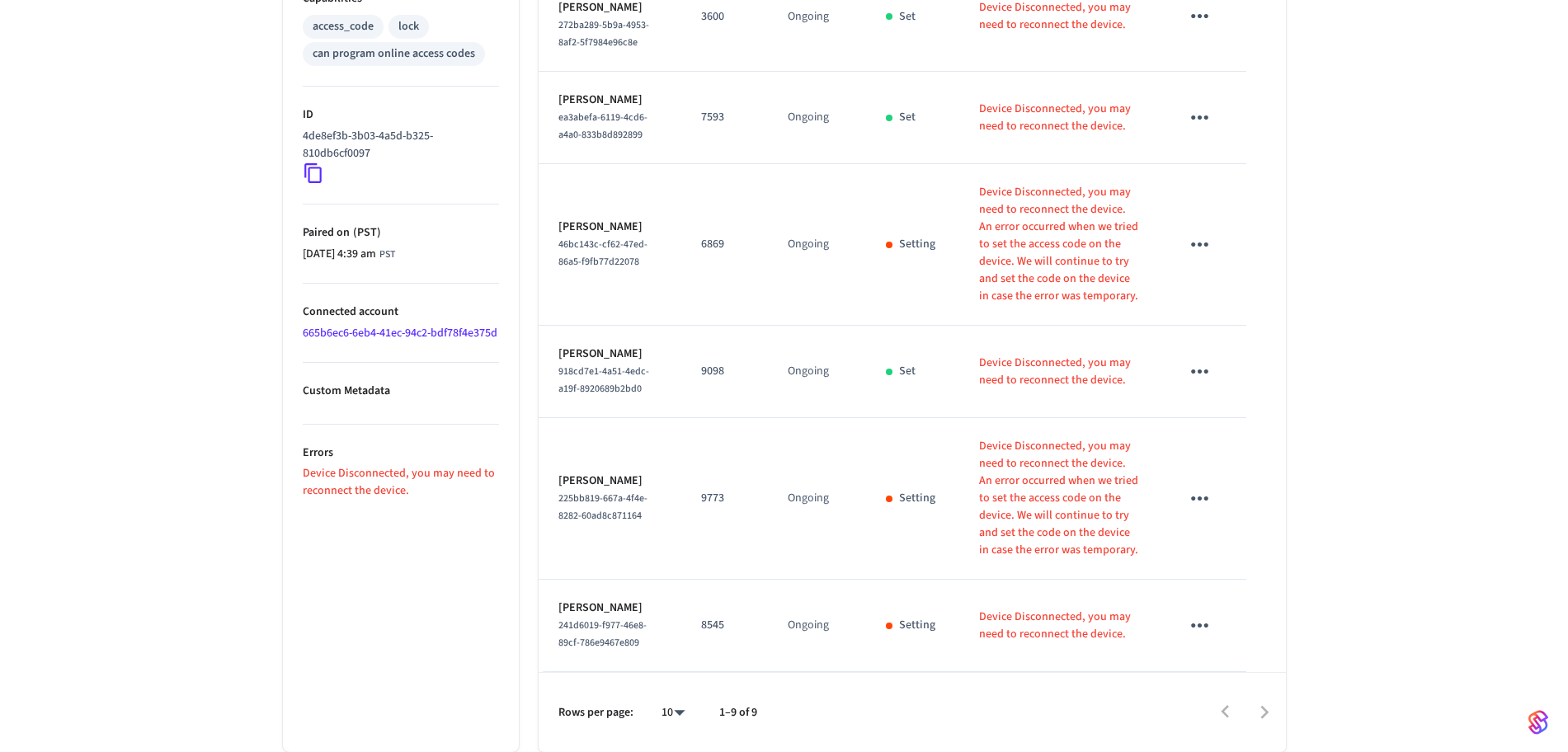
scroll to position [649, 0]
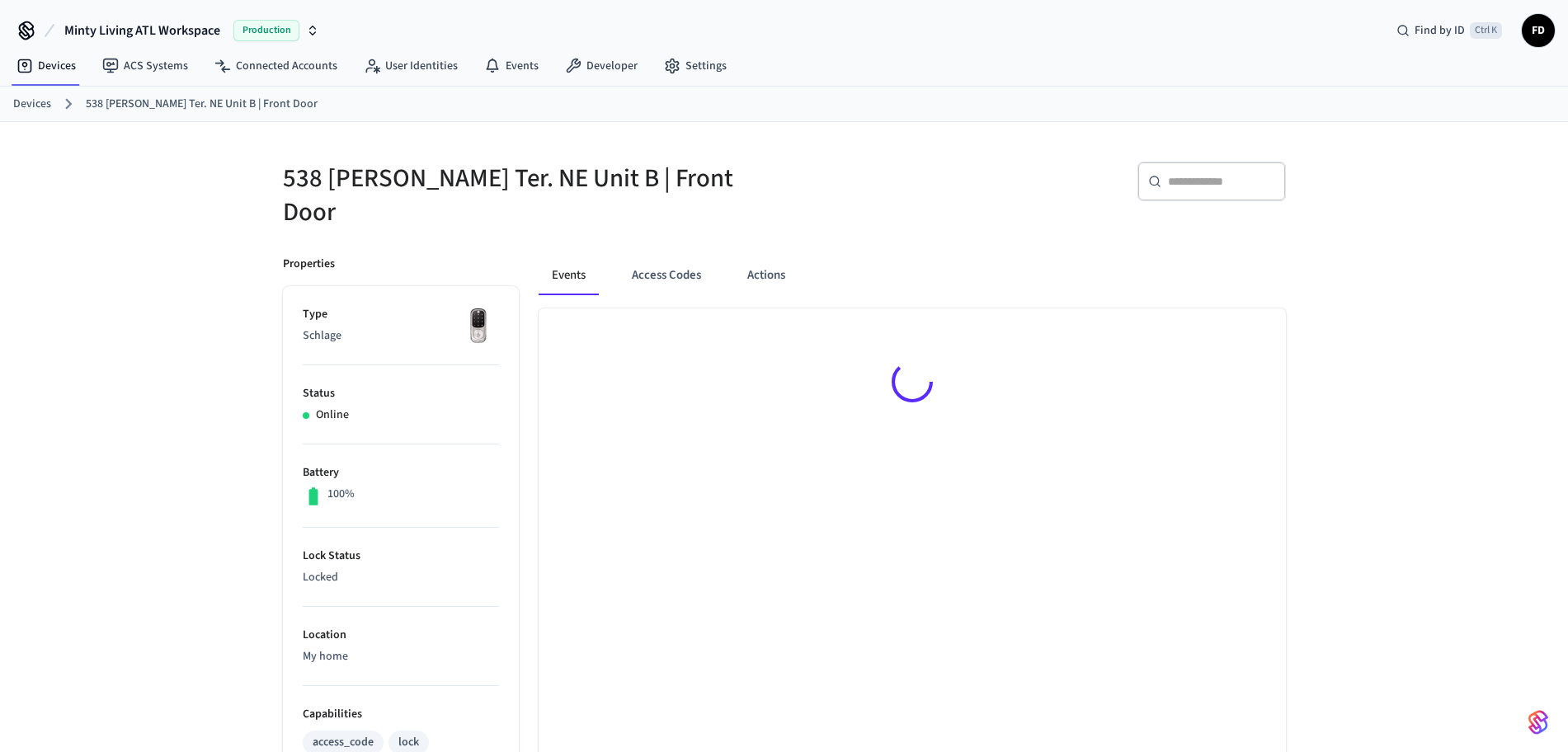
scroll to position [22, 0]
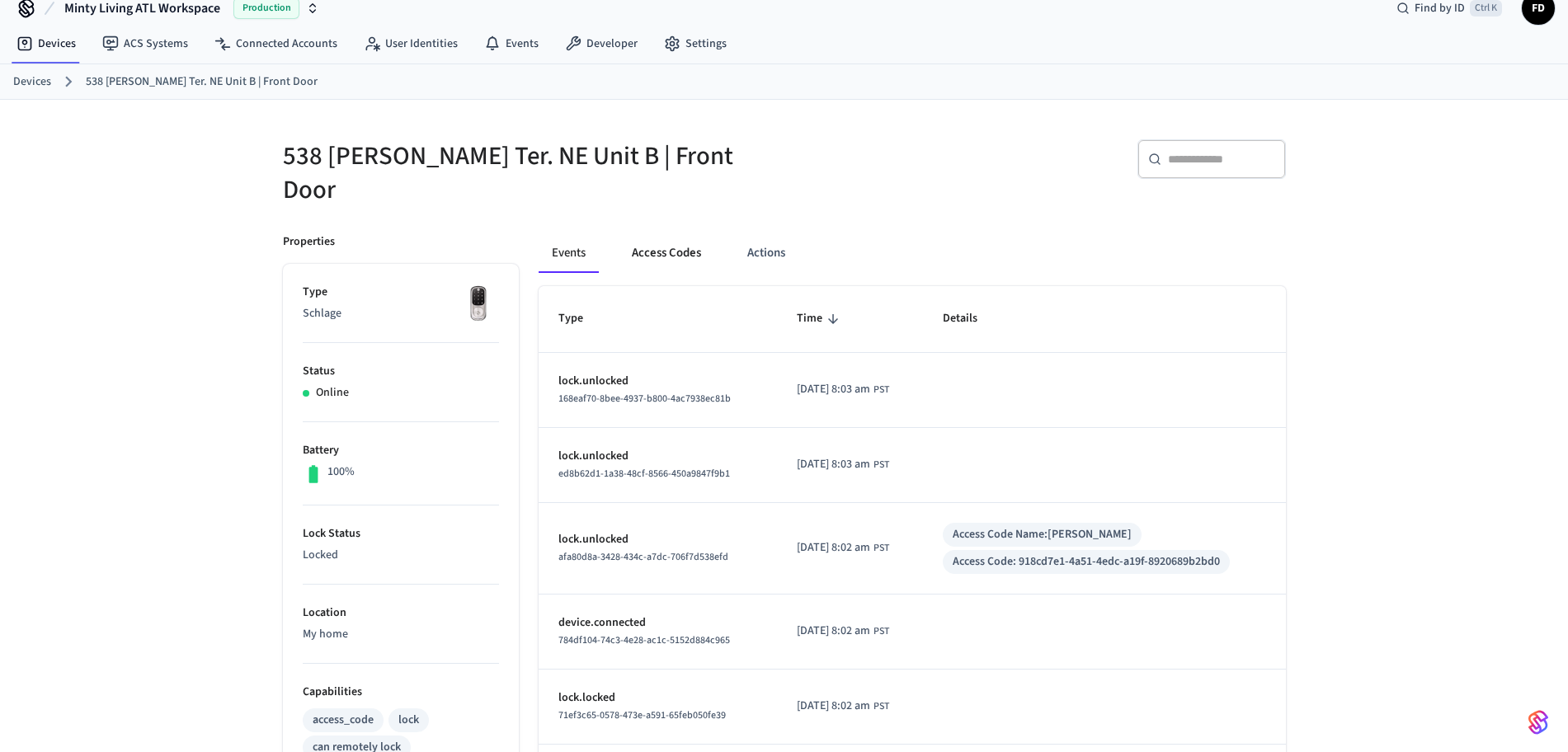
click at [653, 234] on button "Access Codes" at bounding box center [666, 253] width 96 height 39
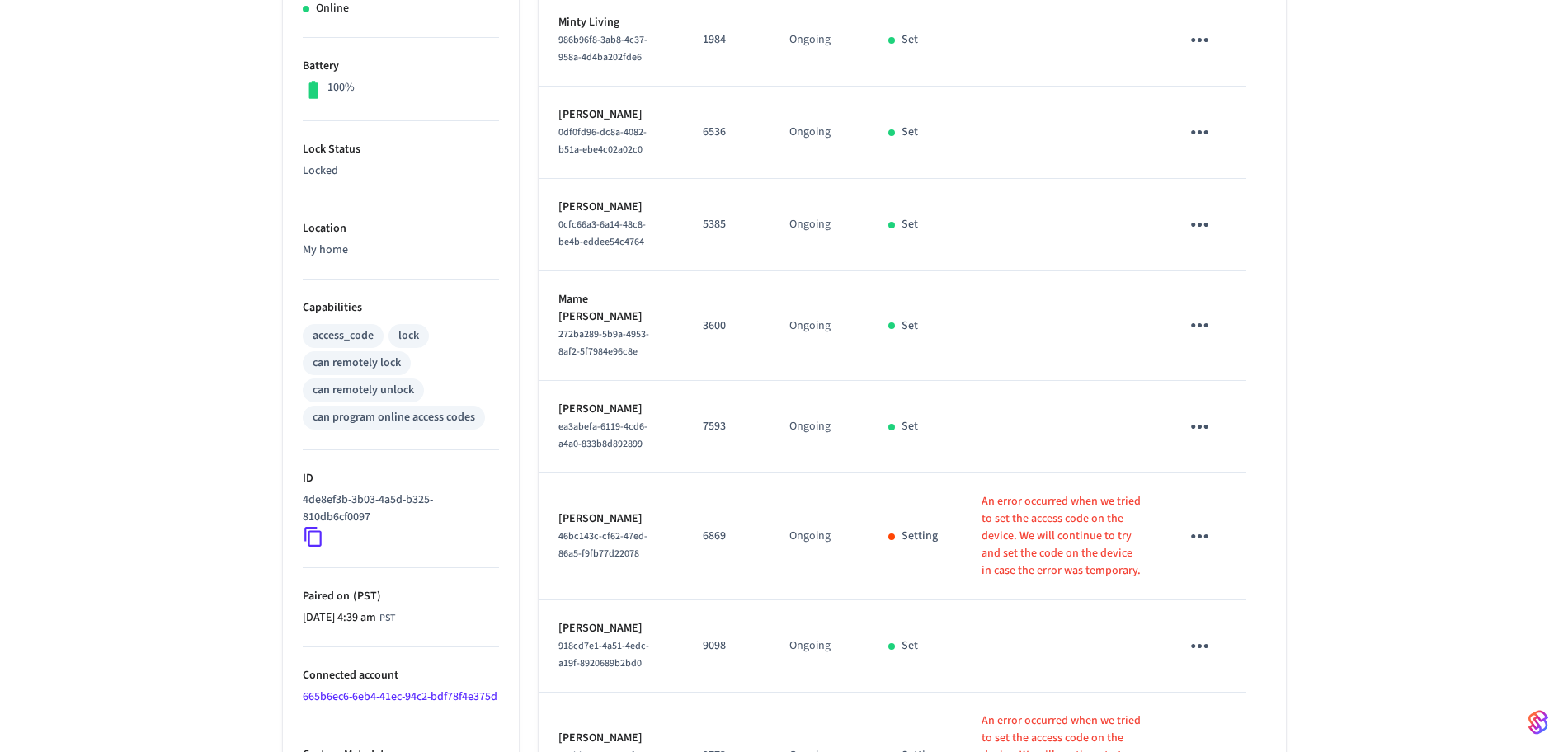
scroll to position [649, 0]
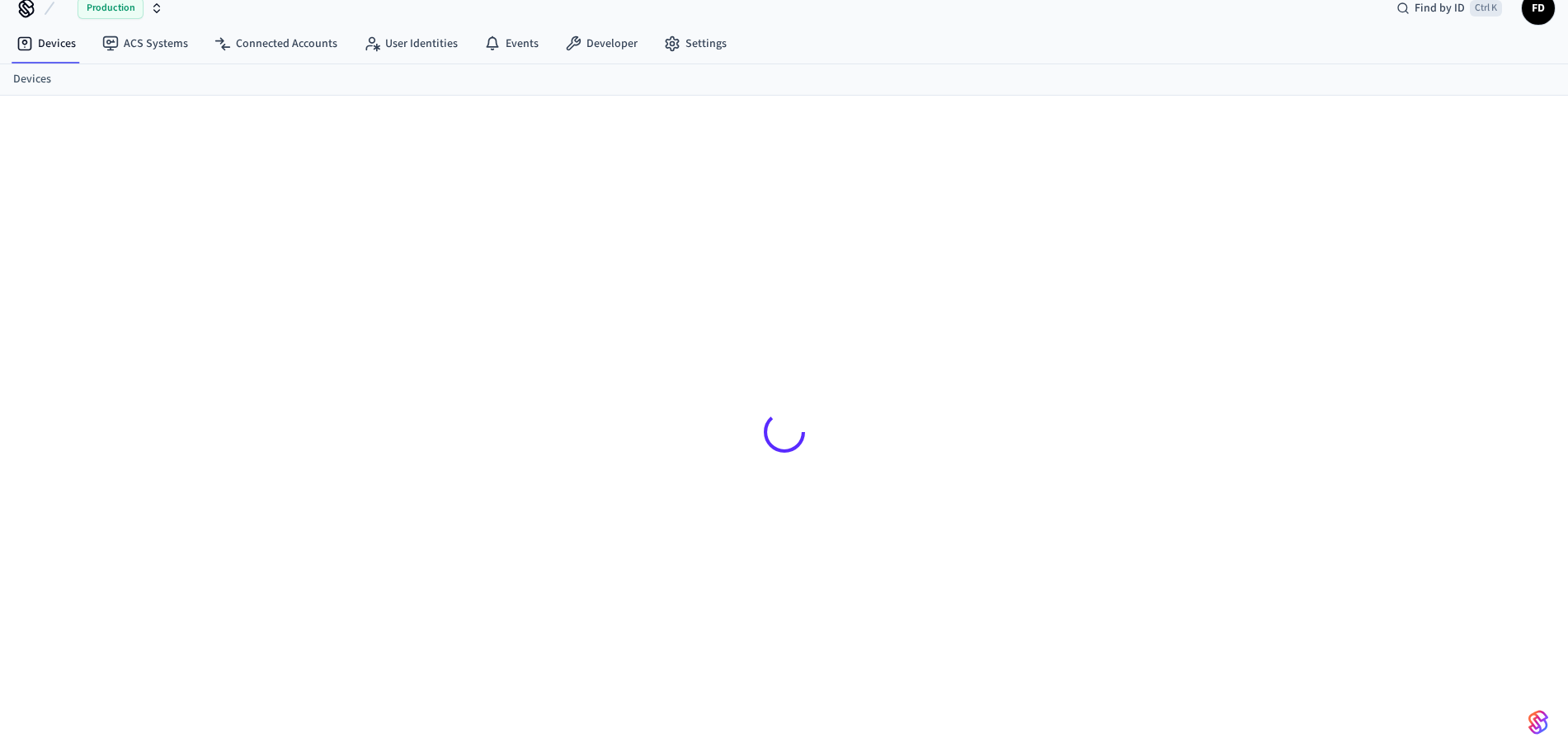
scroll to position [22, 0]
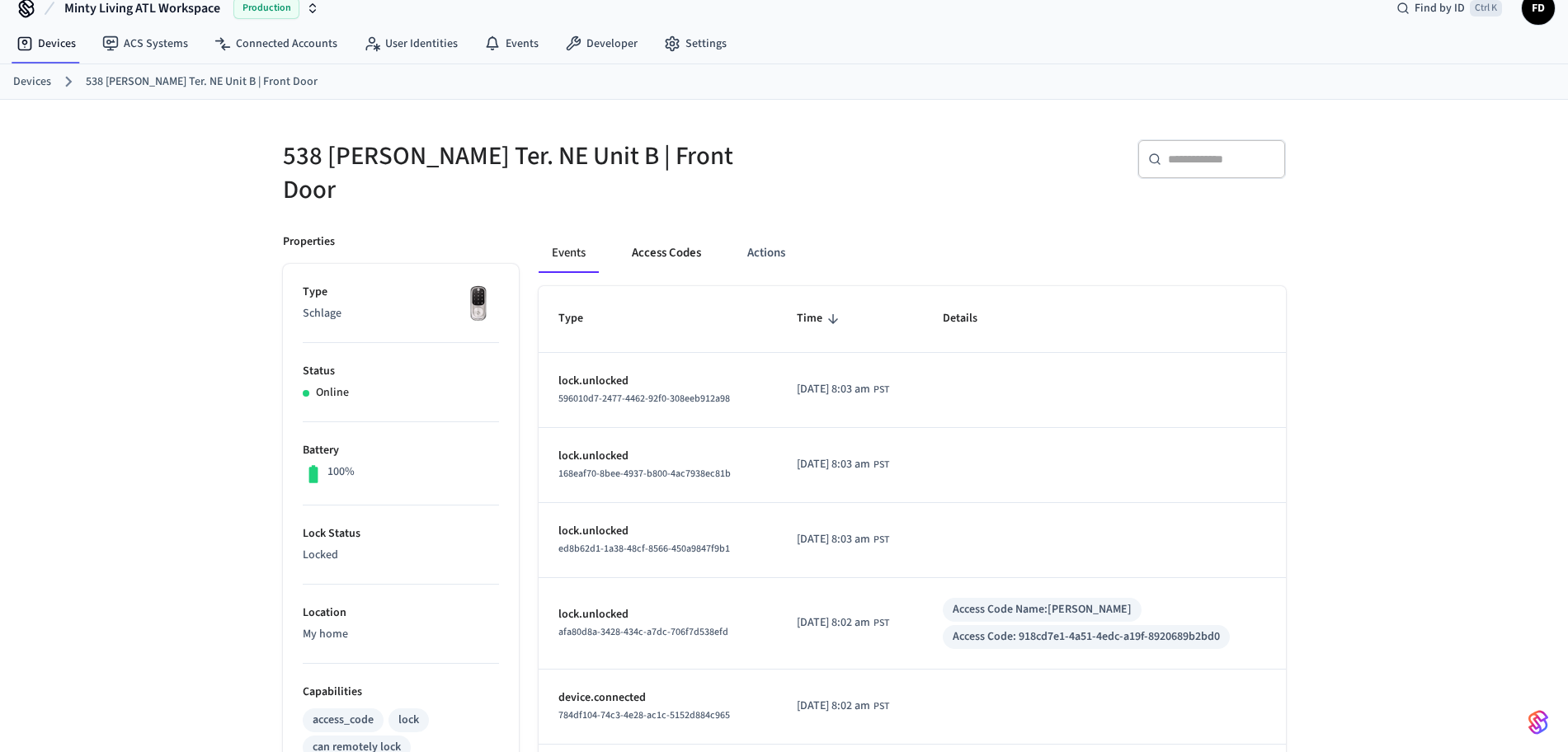
click at [685, 234] on button "Access Codes" at bounding box center [666, 253] width 96 height 39
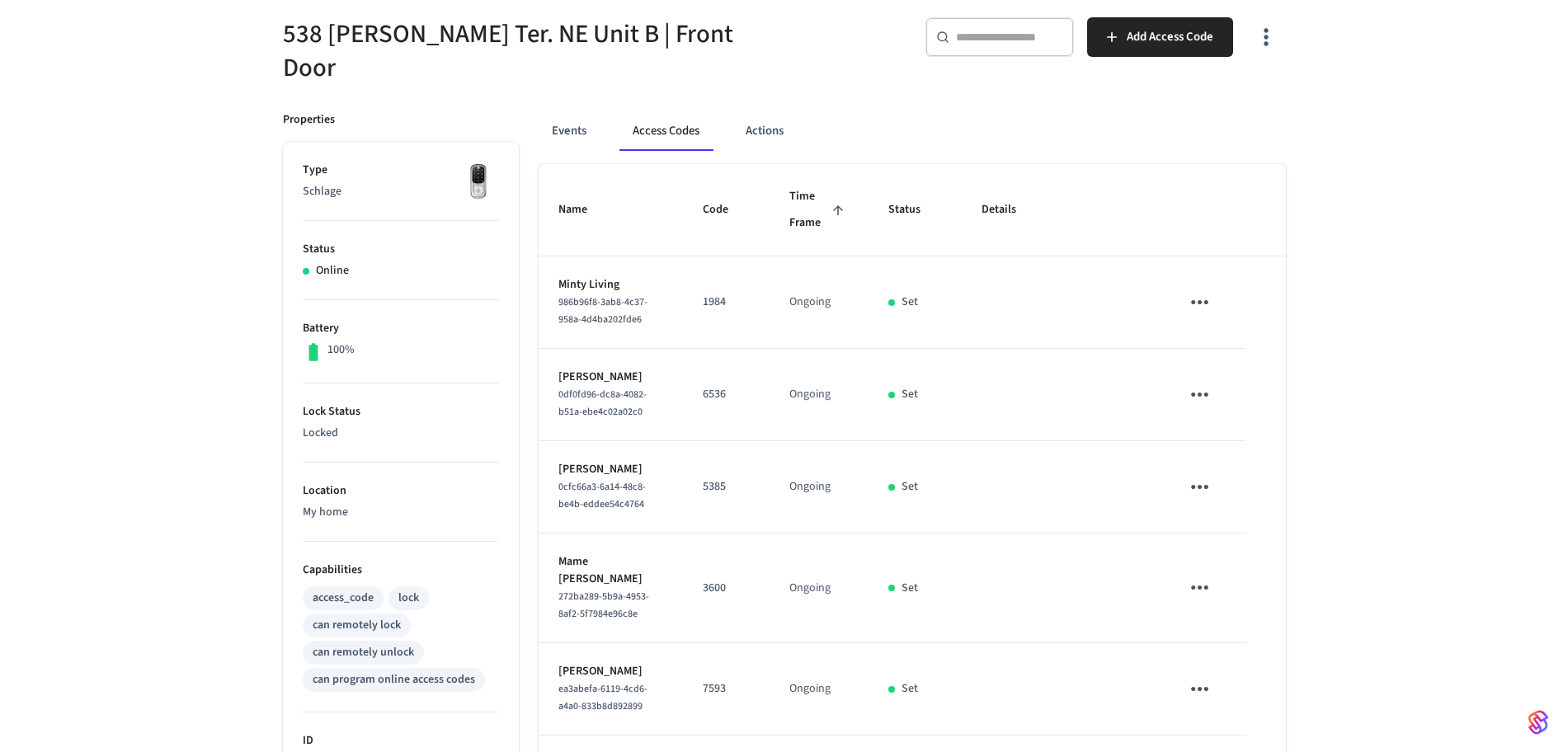
scroll to position [0, 0]
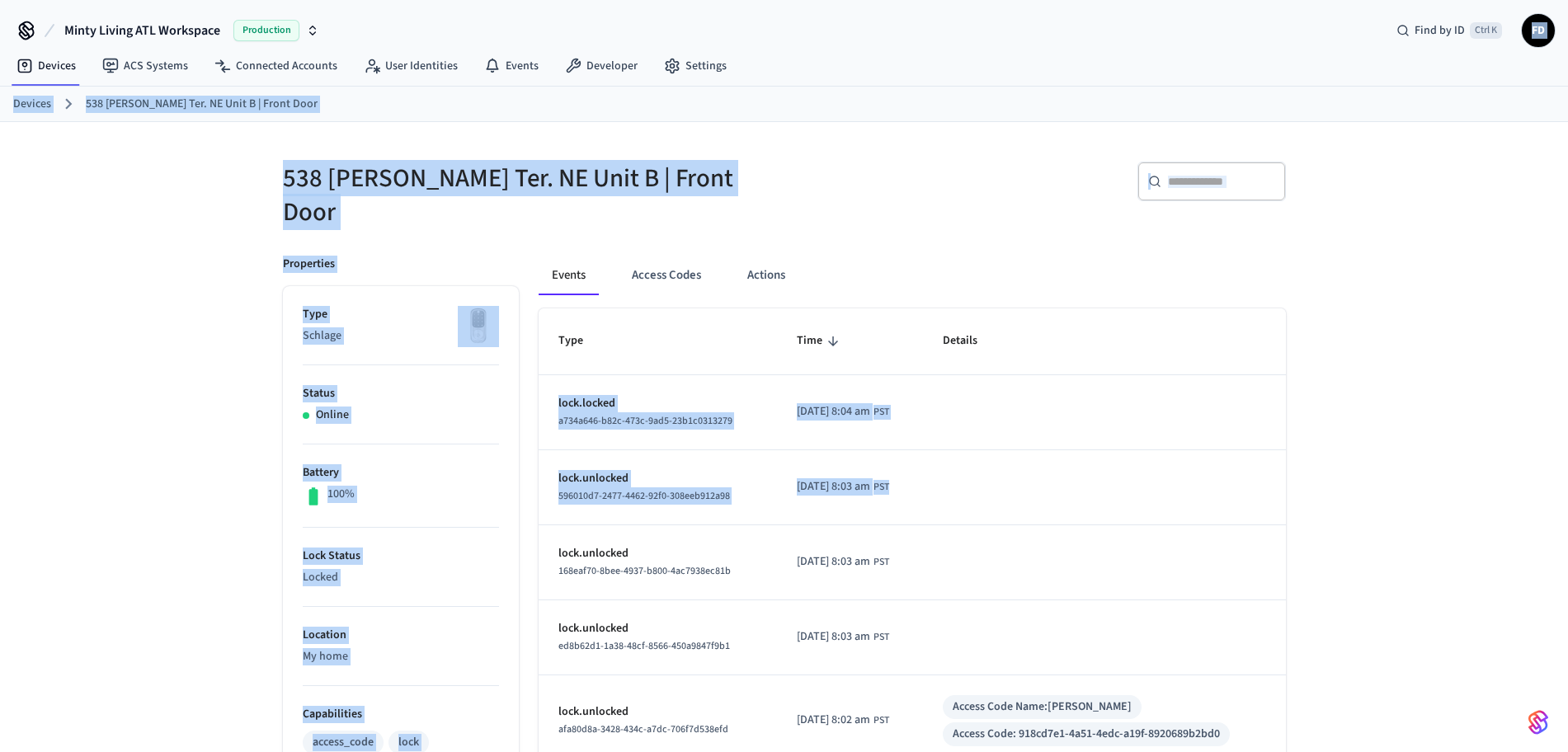
drag, startPoint x: 0, startPoint y: 0, endPoint x: 986, endPoint y: -67, distance: 988.3
click at [986, 0] on html "Minty Living ATL Workspace Production Find by ID Ctrl K FD Devices ACS Systems …" at bounding box center [784, 611] width 1568 height 1221
click at [668, 261] on button "Access Codes" at bounding box center [666, 275] width 96 height 39
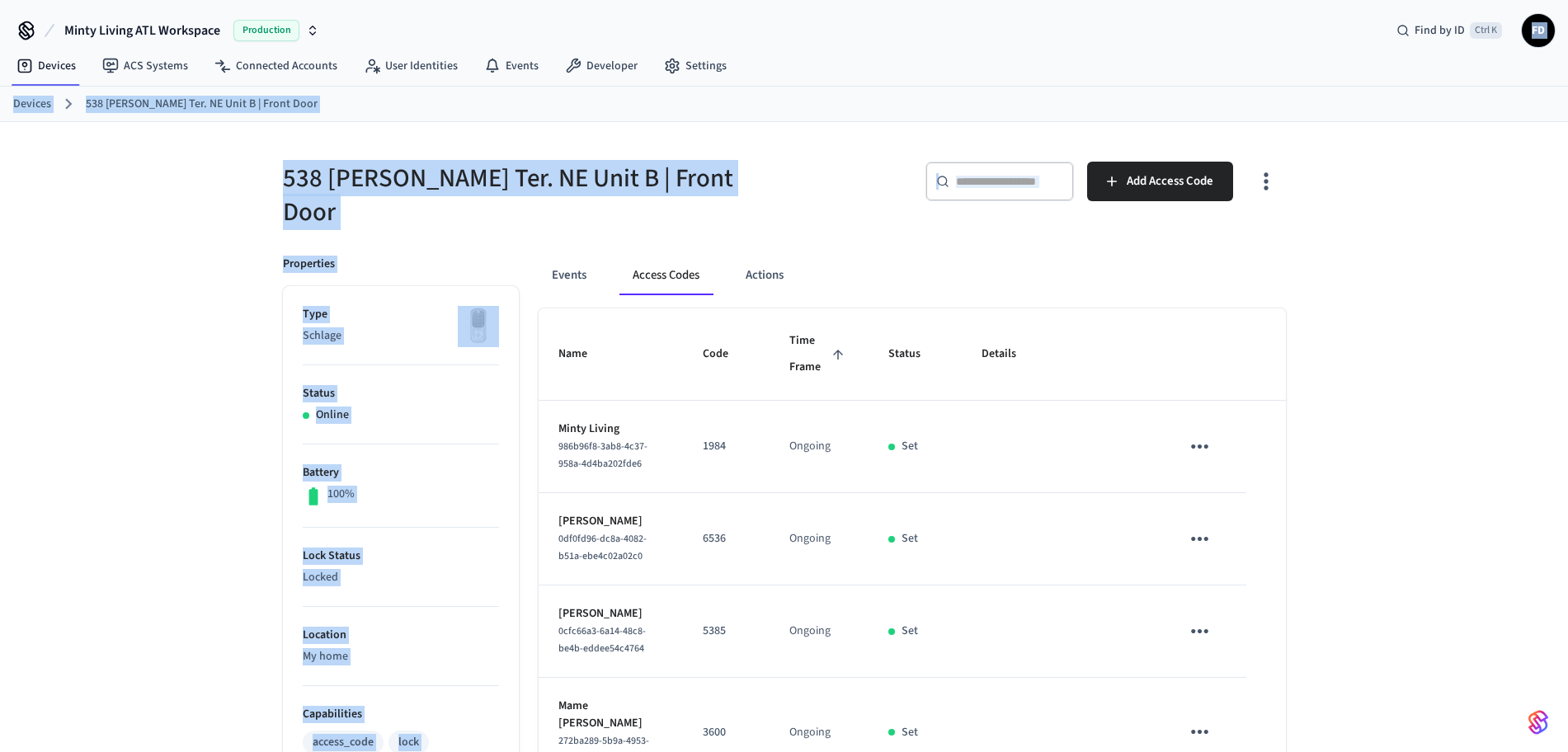
scroll to position [649, 0]
